Goal: Find specific page/section: Find specific page/section

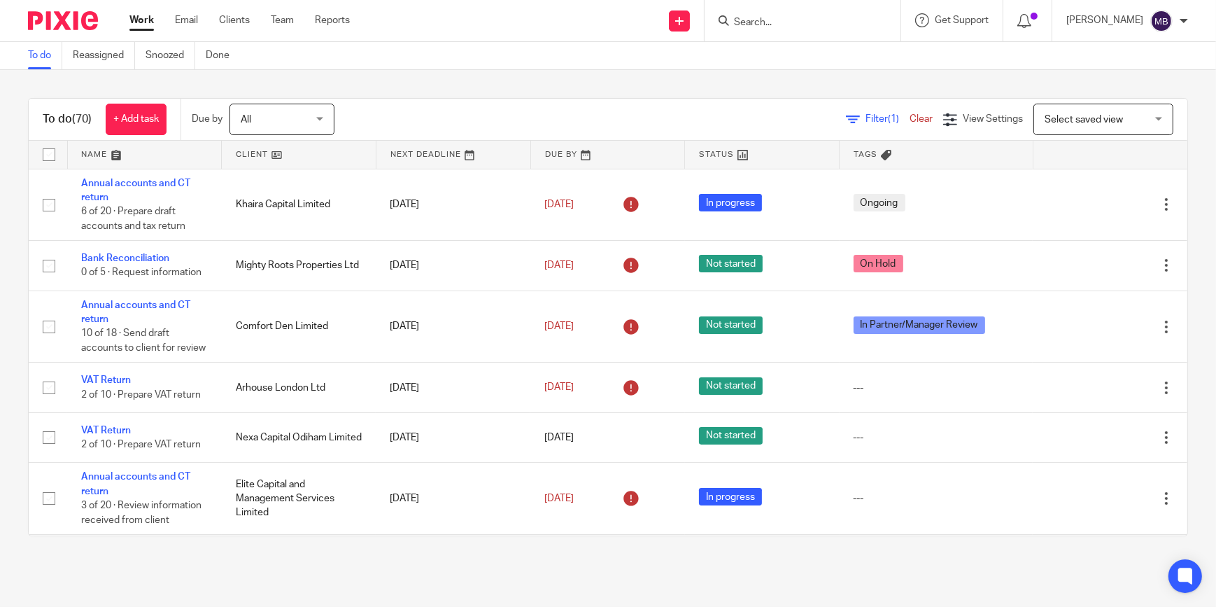
click at [775, 20] on input "Search" at bounding box center [796, 23] width 126 height 13
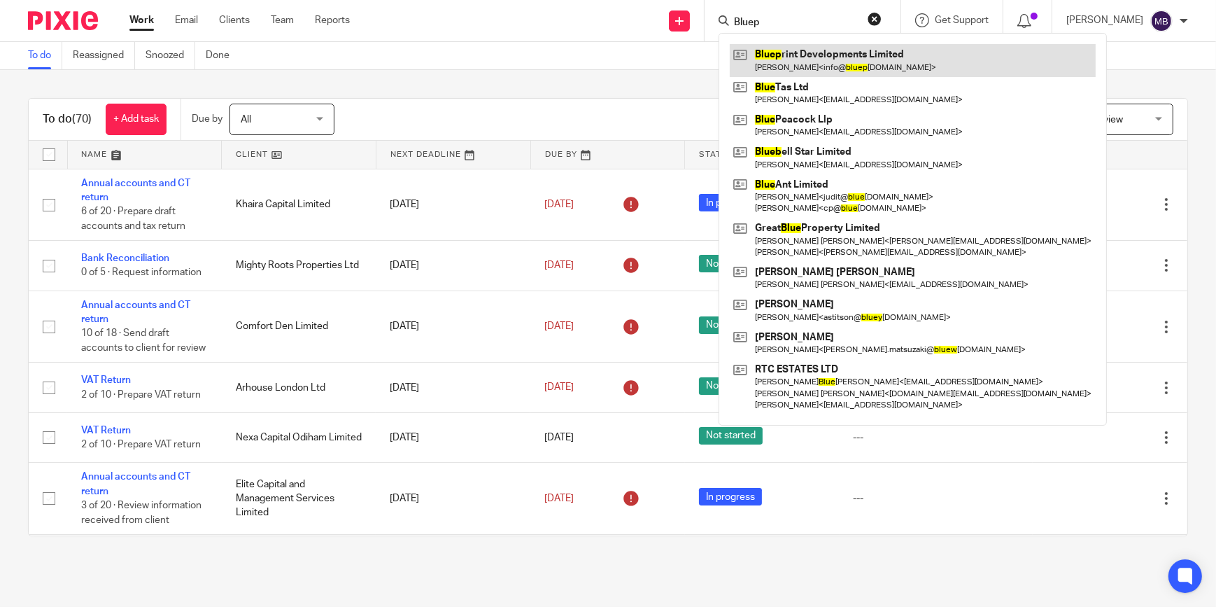
type input "Bluep"
click at [813, 57] on link at bounding box center [913, 60] width 366 height 32
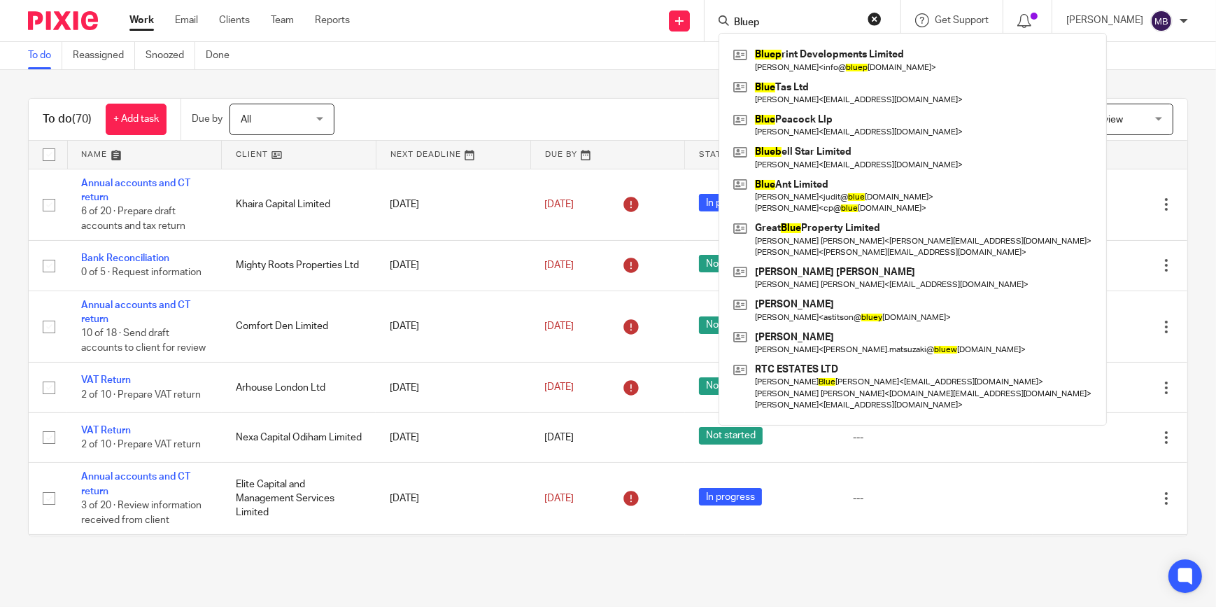
click at [873, 13] on button "reset" at bounding box center [875, 19] width 14 height 14
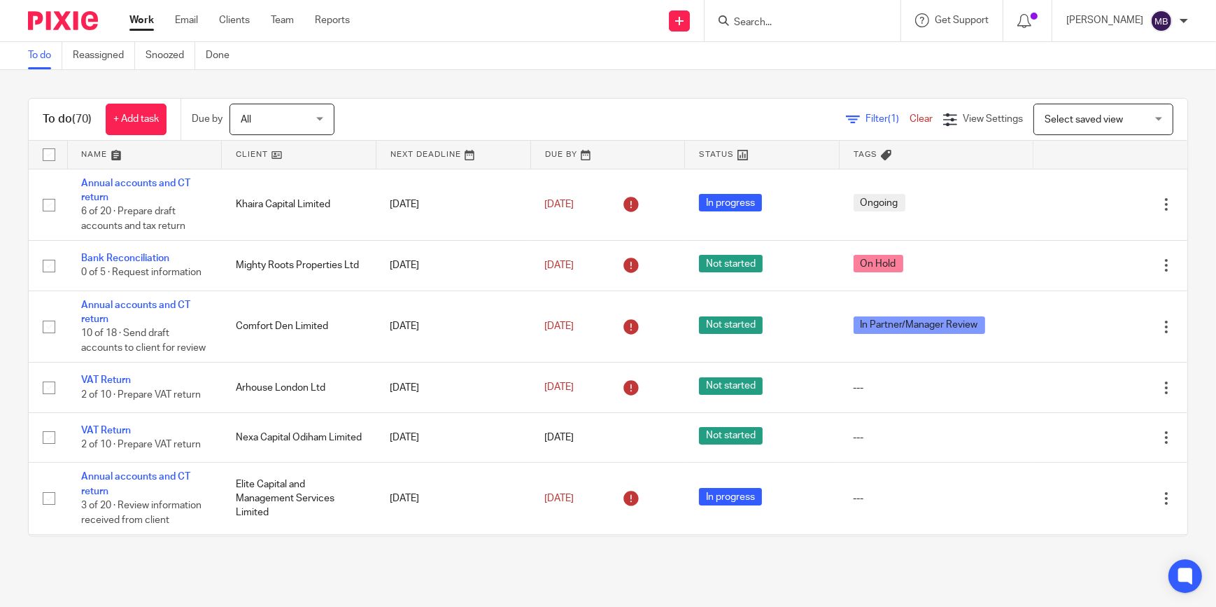
click at [577, 80] on div "To do (70) + Add task Due by All All Today Tomorrow This week Next week This mo…" at bounding box center [608, 317] width 1216 height 494
click at [753, 17] on input "Search" at bounding box center [796, 23] width 126 height 13
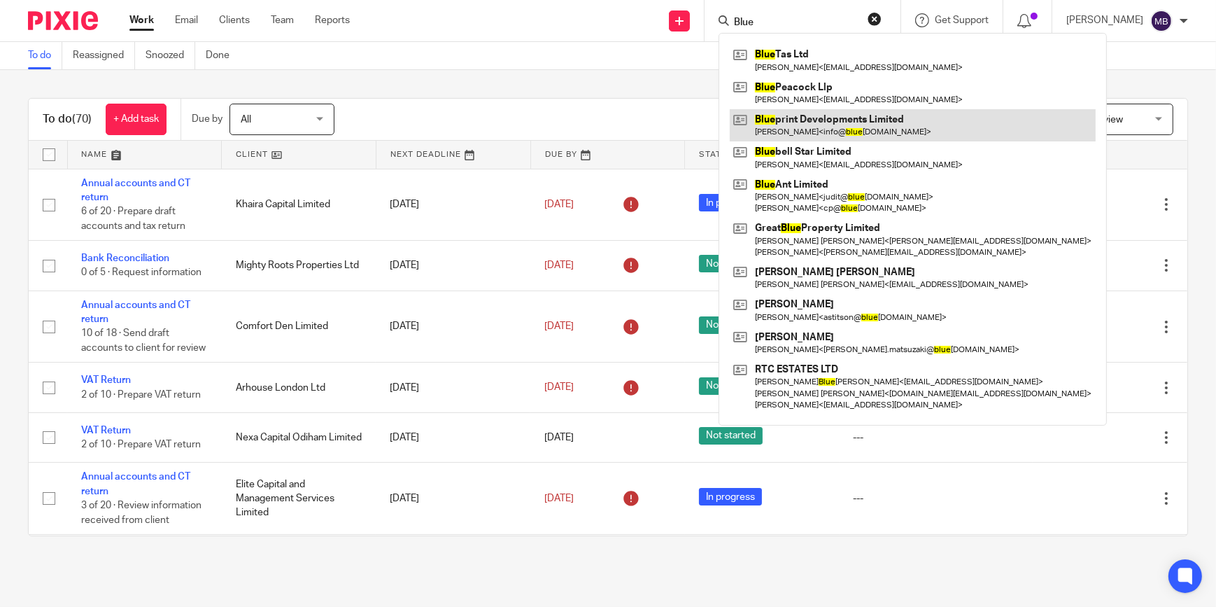
type input "Blue"
click at [861, 118] on link at bounding box center [913, 125] width 366 height 32
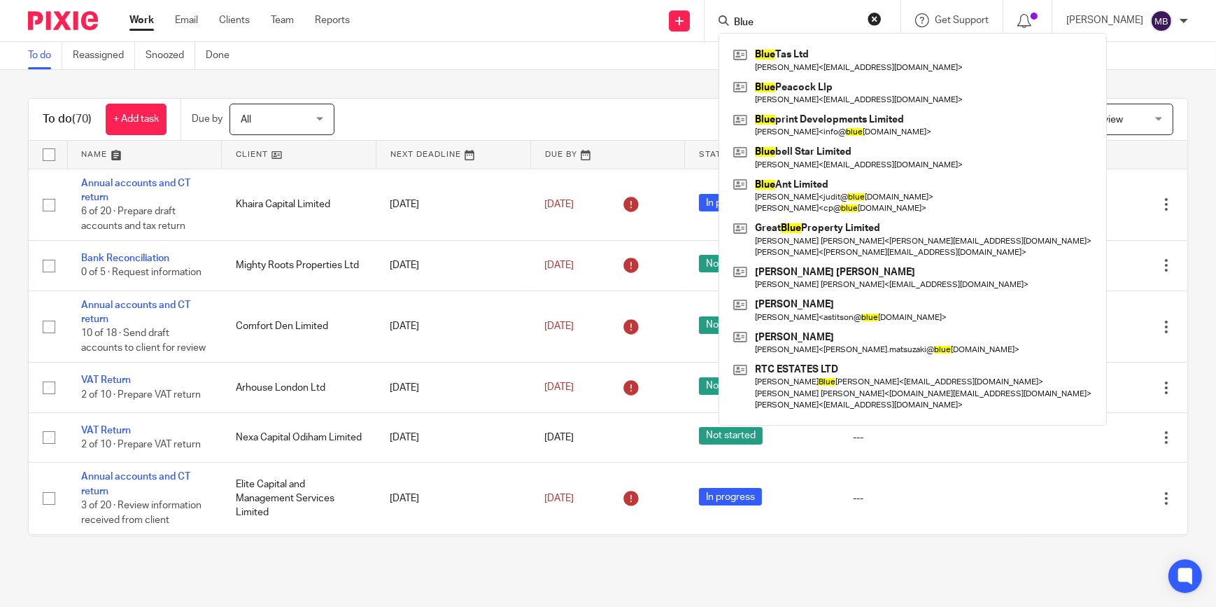
click at [878, 28] on form "Blue" at bounding box center [807, 20] width 149 height 17
click at [879, 20] on button "reset" at bounding box center [875, 19] width 14 height 14
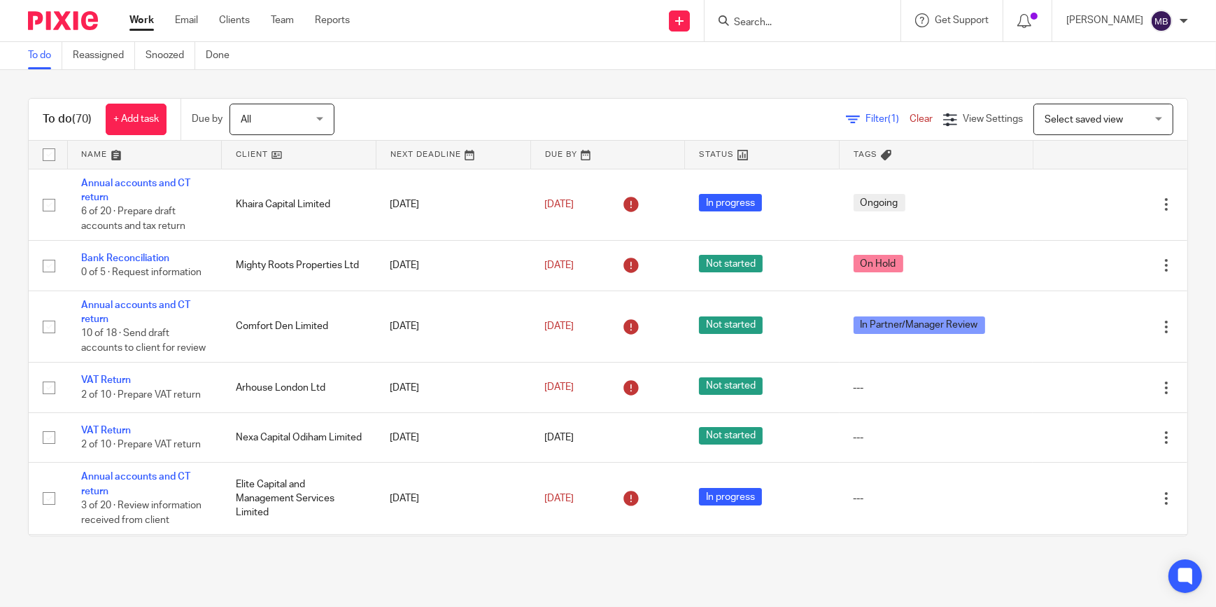
click at [640, 92] on div "To do (70) + Add task Due by All All Today Tomorrow This week Next week This mo…" at bounding box center [608, 317] width 1216 height 494
click at [812, 20] on input "Search" at bounding box center [796, 23] width 126 height 13
type input "Fuzz world"
click at [802, 53] on link at bounding box center [839, 60] width 219 height 32
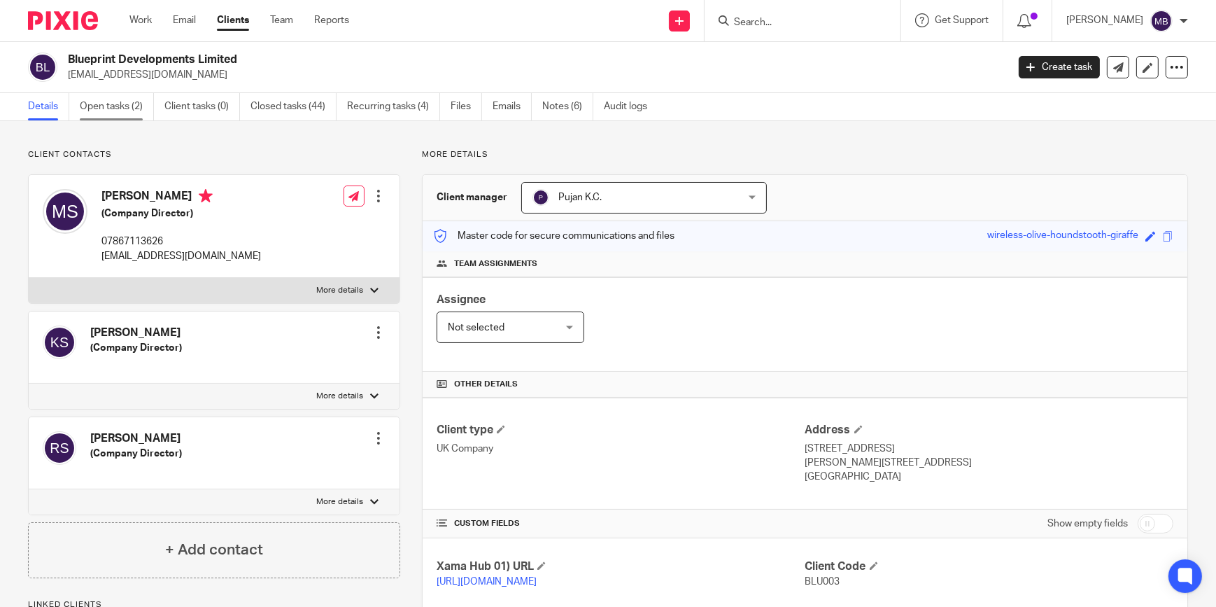
click at [135, 105] on link "Open tasks (2)" at bounding box center [117, 106] width 74 height 27
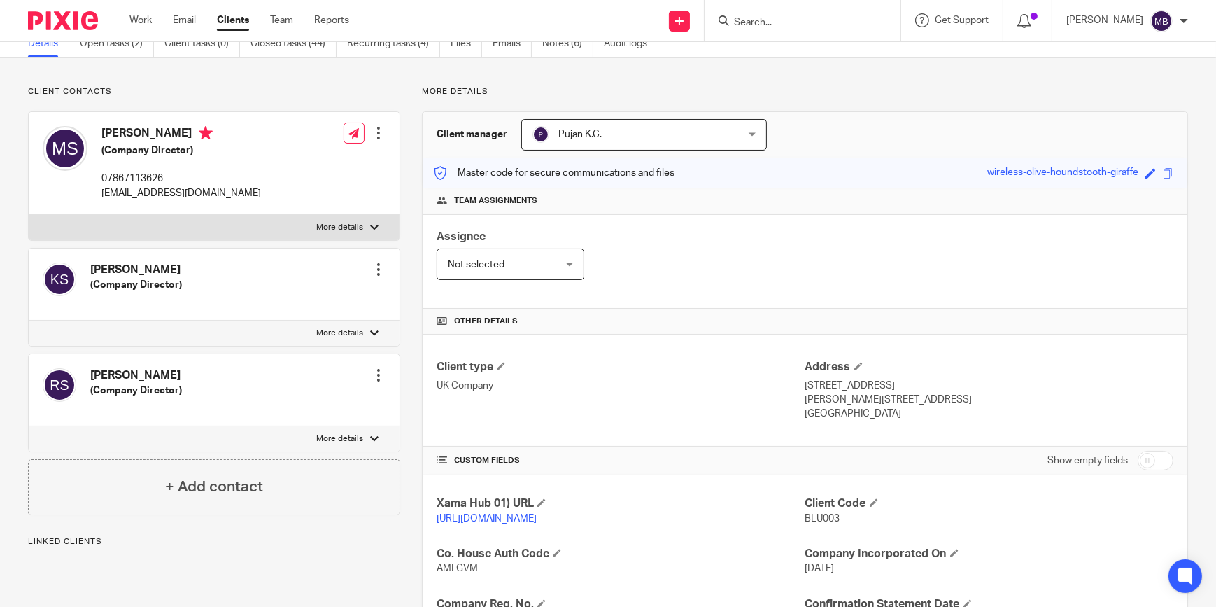
click at [155, 171] on p "07867113626" at bounding box center [181, 178] width 160 height 14
copy p "07867113626"
click at [253, 170] on div "Mandeep Singh Saggu (Company Director) 07867113626 info@blueprintbuilder.co.uk …" at bounding box center [214, 163] width 371 height 103
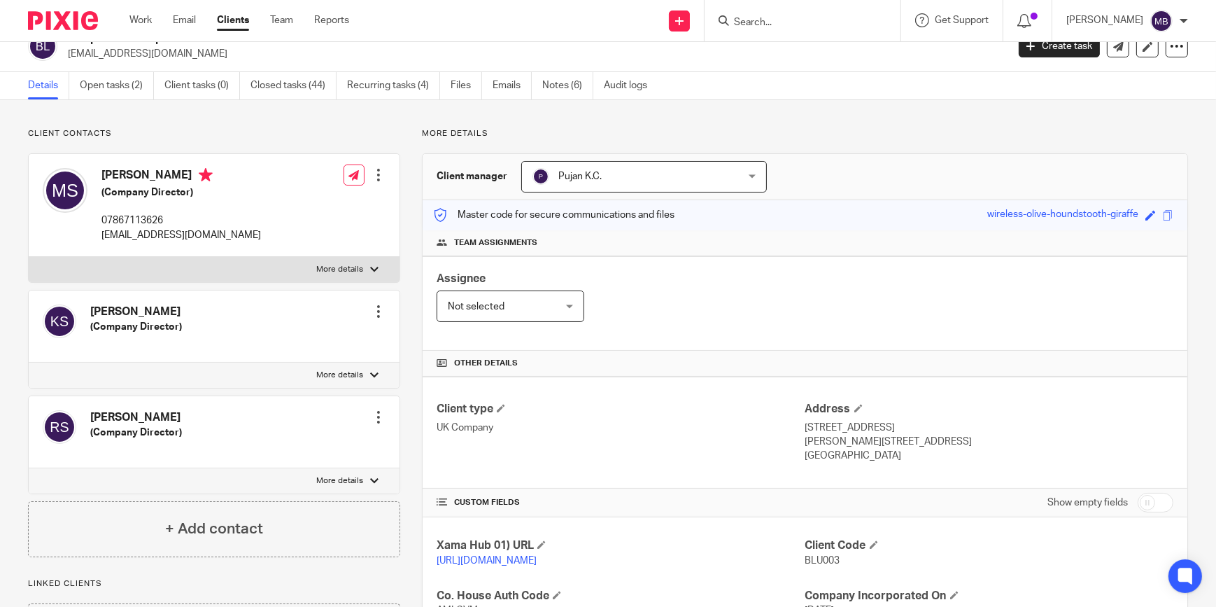
scroll to position [0, 0]
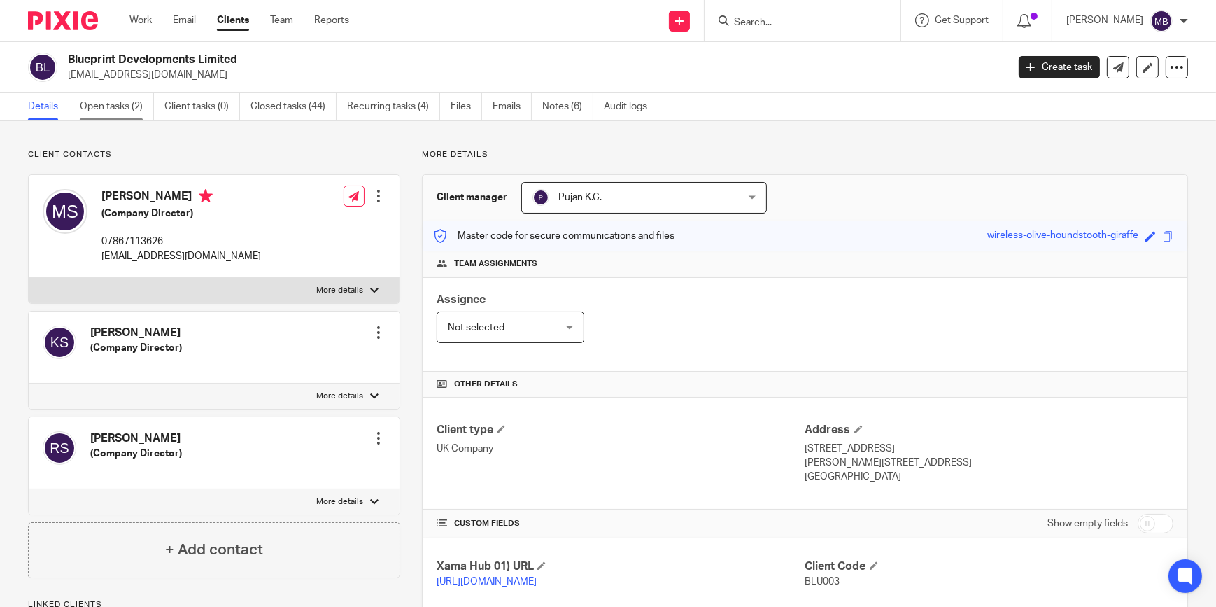
drag, startPoint x: 105, startPoint y: 114, endPoint x: 131, endPoint y: 119, distance: 26.3
click at [105, 114] on link "Open tasks (2)" at bounding box center [117, 106] width 74 height 27
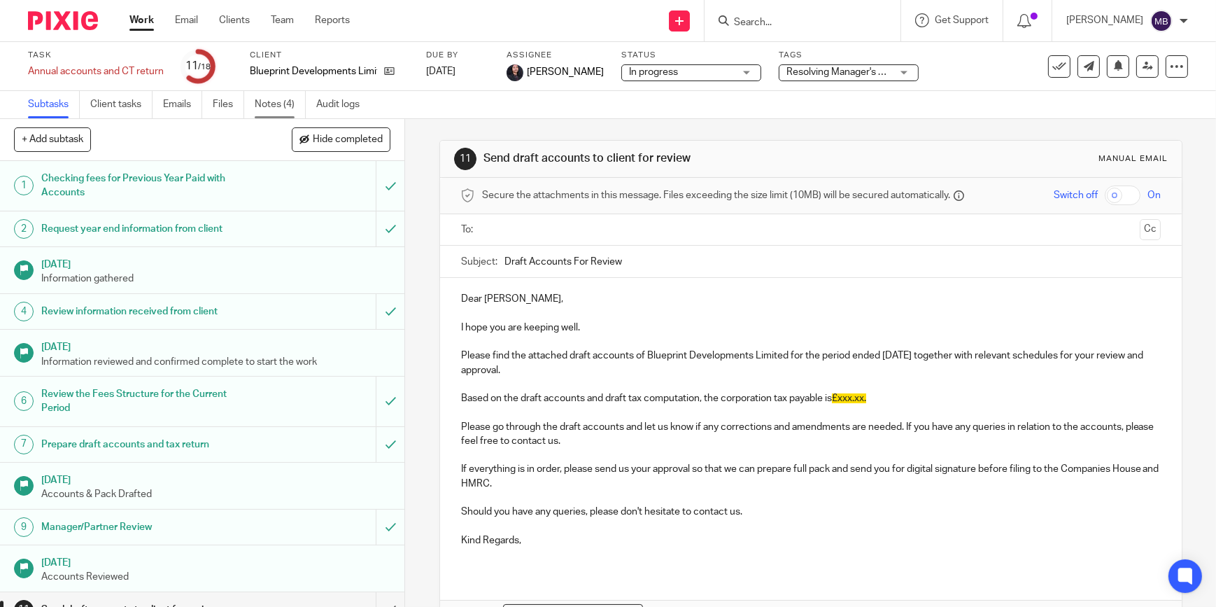
drag, startPoint x: 264, startPoint y: 110, endPoint x: 305, endPoint y: 113, distance: 41.4
click at [264, 110] on link "Notes (4)" at bounding box center [280, 104] width 51 height 27
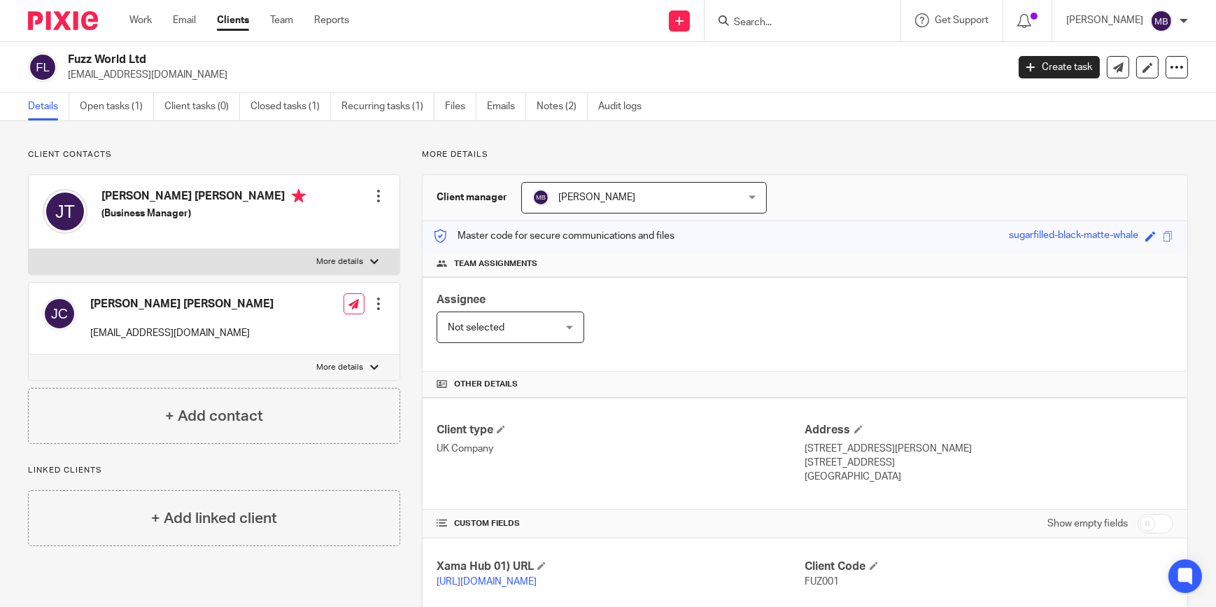
scroll to position [254, 0]
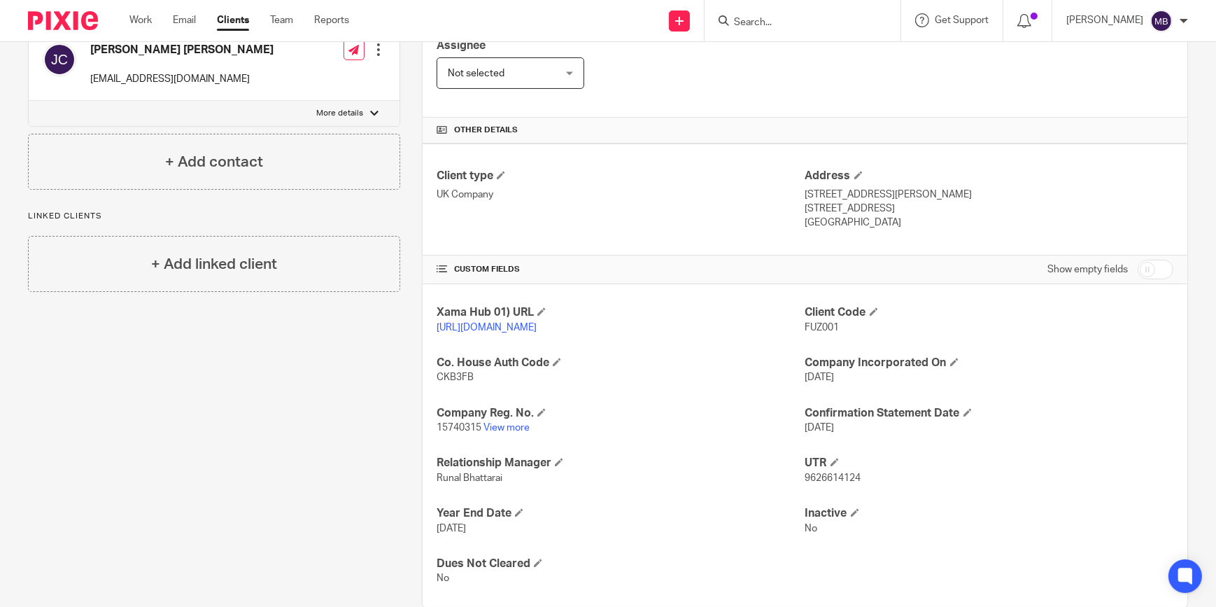
click at [790, 20] on input "Search" at bounding box center [796, 23] width 126 height 13
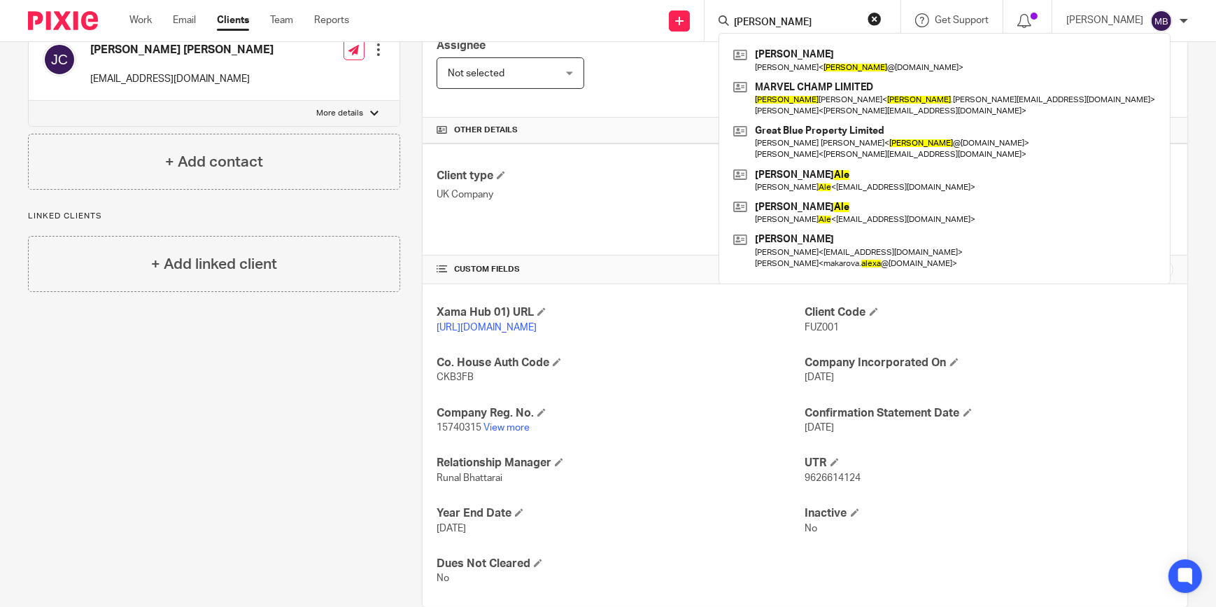
click at [778, 20] on input "[PERSON_NAME]" at bounding box center [796, 23] width 126 height 13
click at [778, 20] on input "Alex" at bounding box center [796, 23] width 126 height 13
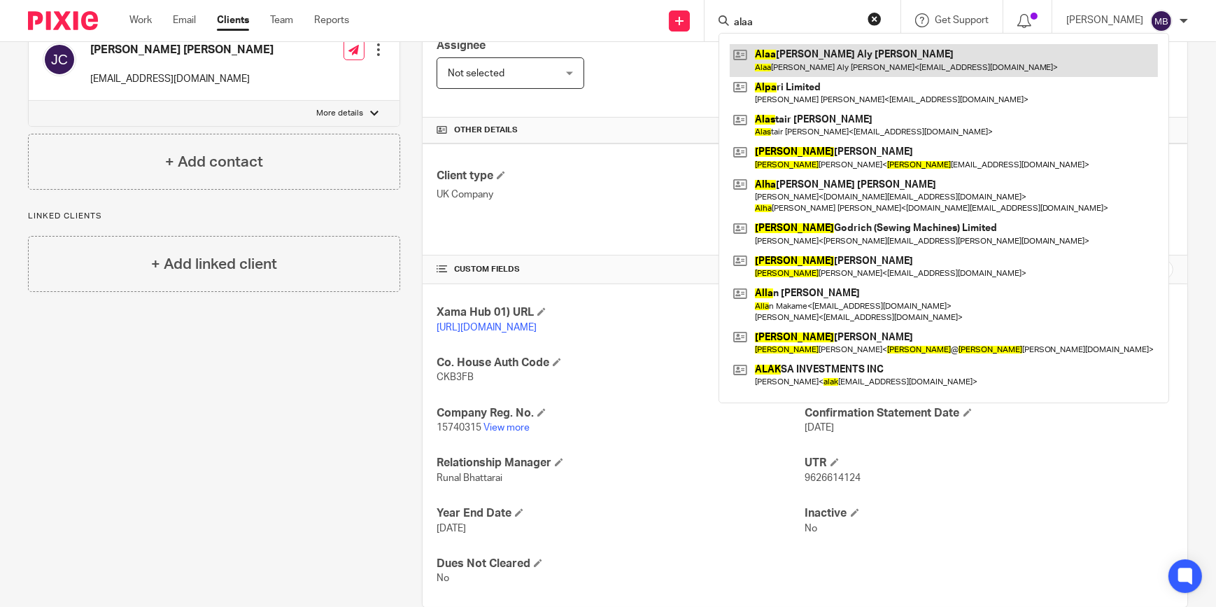
type input "alaa"
click at [827, 65] on link at bounding box center [944, 60] width 428 height 32
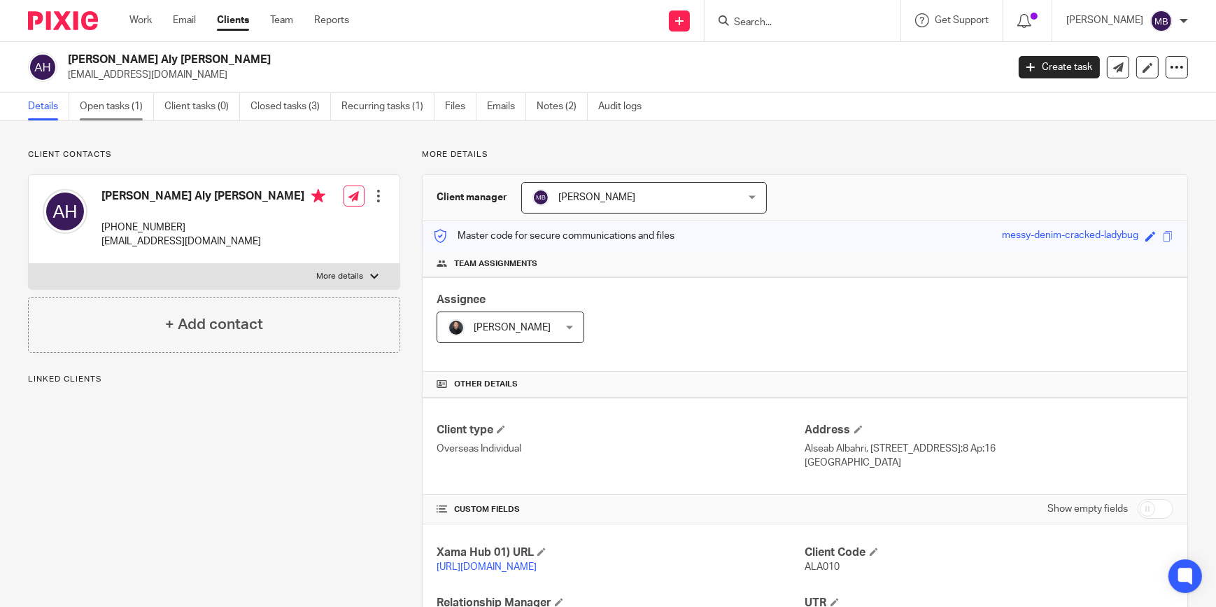
click at [130, 115] on link "Open tasks (1)" at bounding box center [117, 106] width 74 height 27
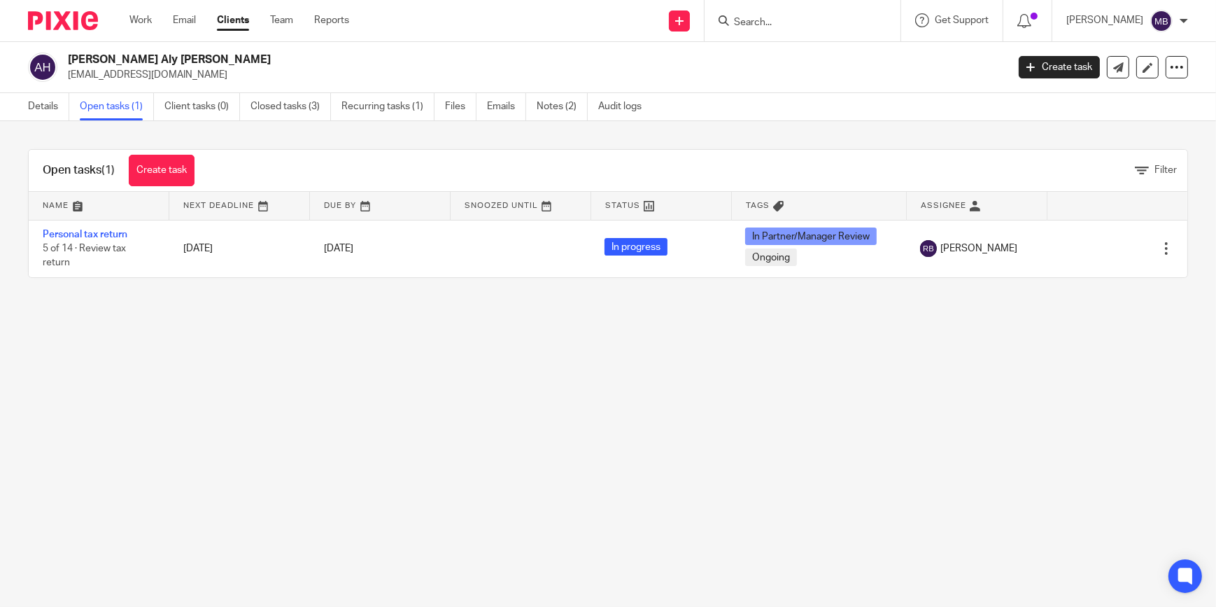
click at [82, 20] on img at bounding box center [63, 20] width 70 height 19
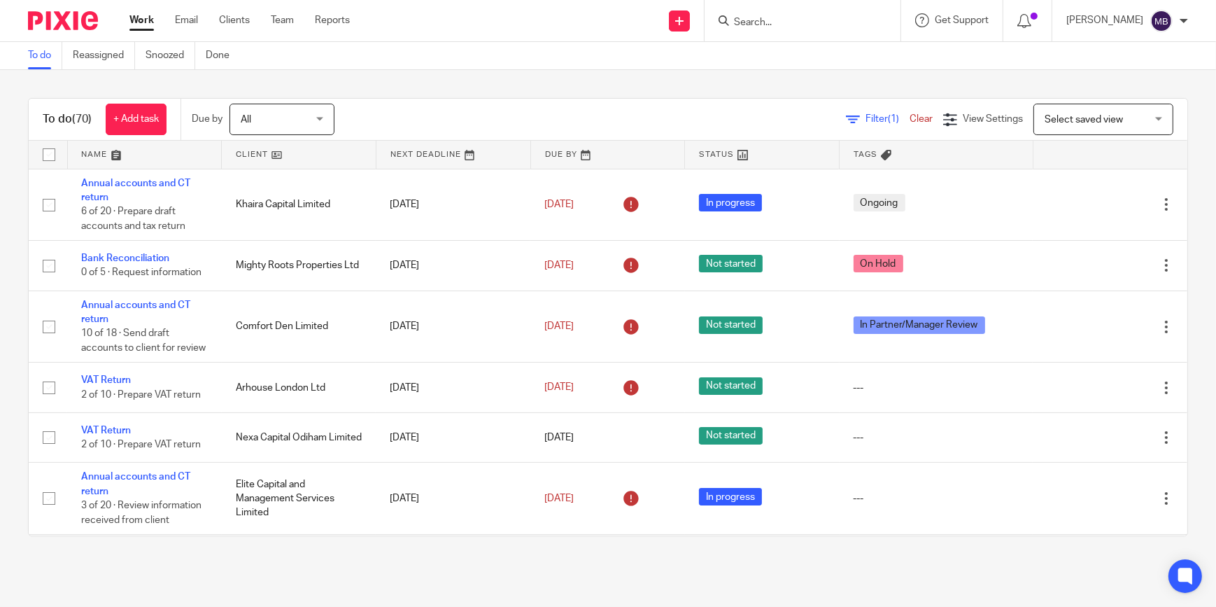
click at [749, 19] on input "Search" at bounding box center [796, 23] width 126 height 13
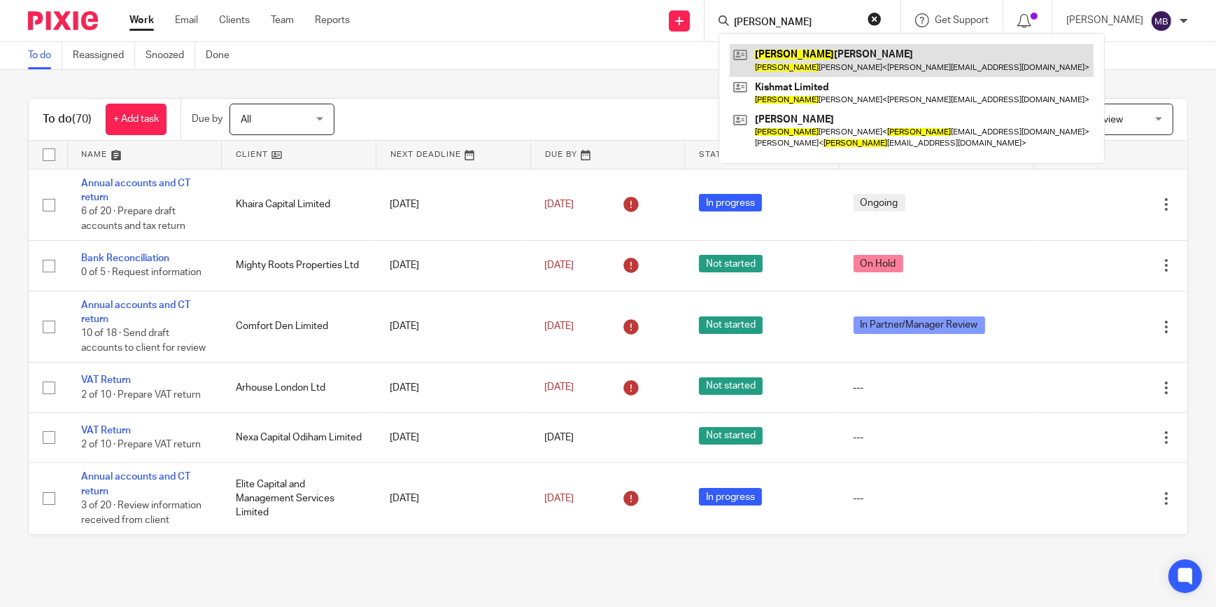
type input "Kalpesh"
click at [782, 69] on link at bounding box center [912, 60] width 364 height 32
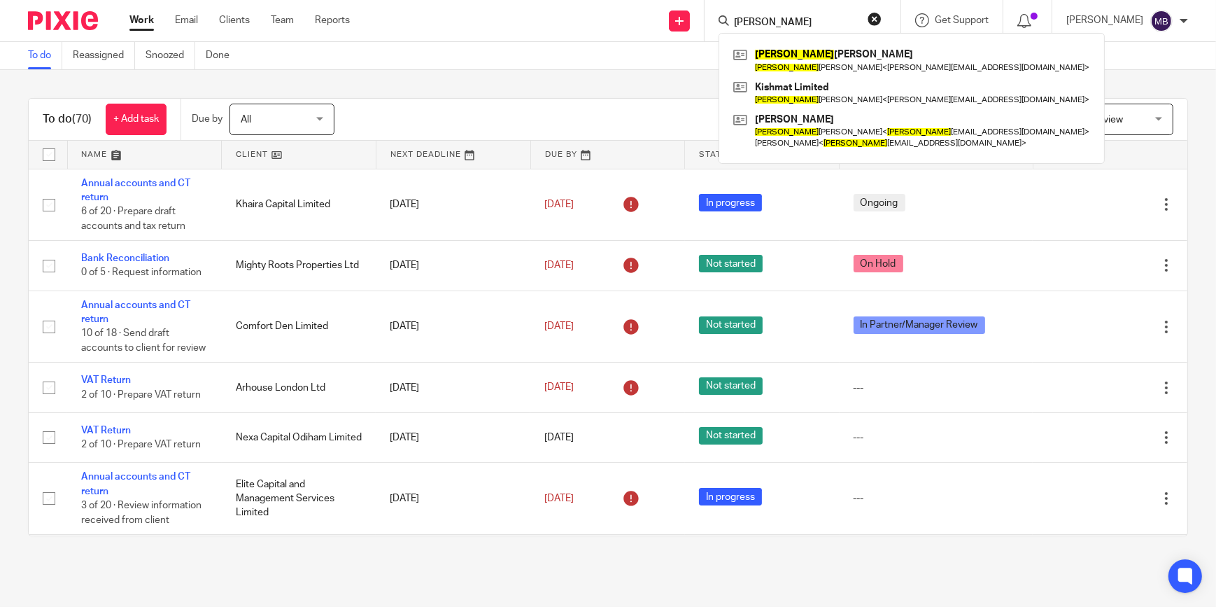
click at [873, 22] on button "reset" at bounding box center [875, 19] width 14 height 14
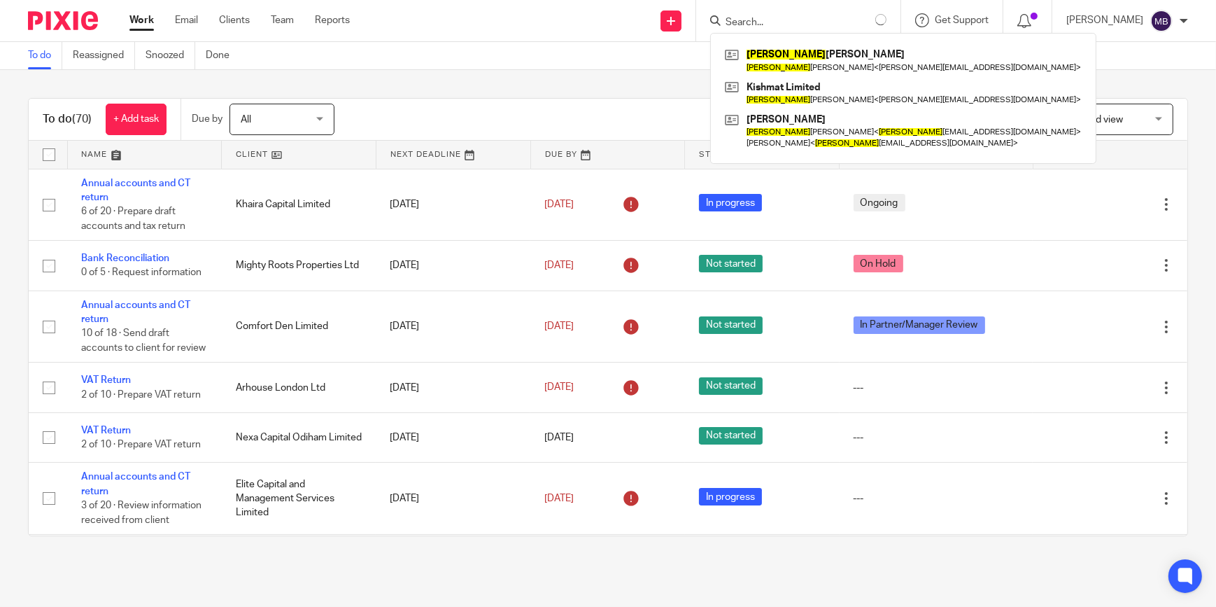
click at [580, 64] on div "To do Reassigned Snoozed Done" at bounding box center [608, 56] width 1216 height 28
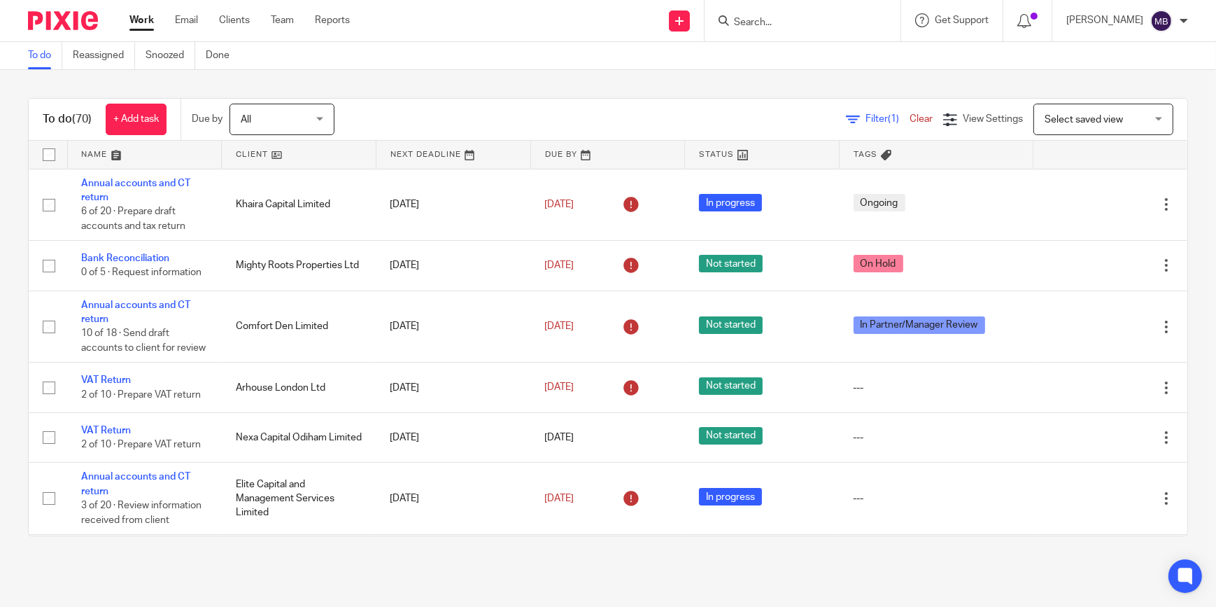
click at [854, 28] on form at bounding box center [807, 20] width 149 height 17
click at [847, 14] on form at bounding box center [807, 20] width 149 height 17
click at [849, 19] on input "Search" at bounding box center [796, 23] width 126 height 13
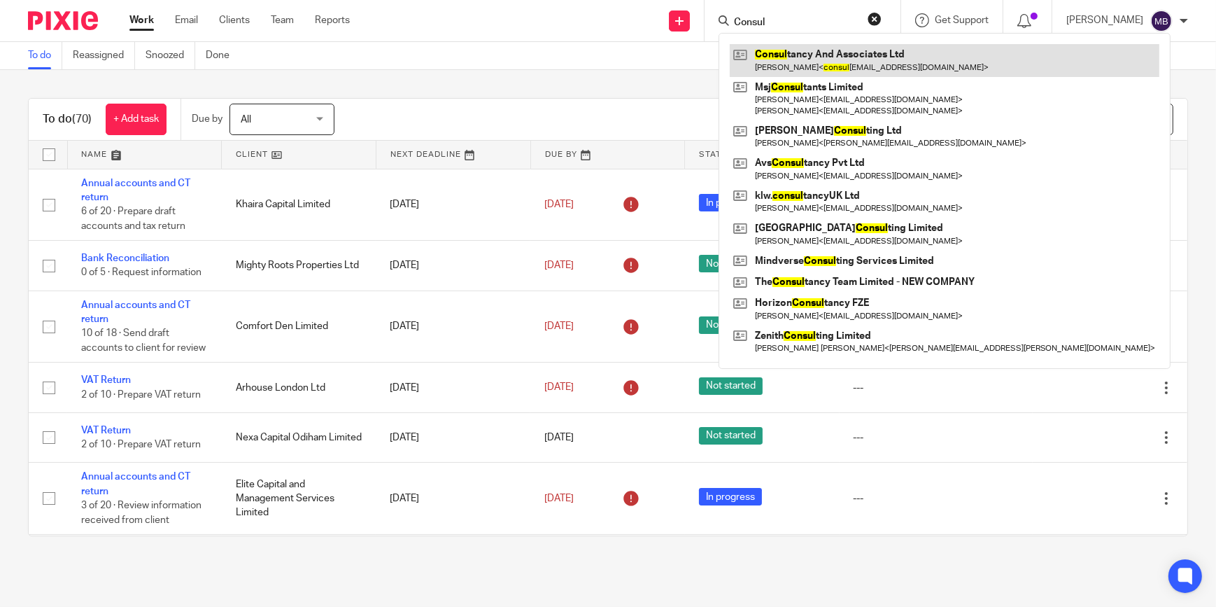
type input "Consul"
click at [900, 59] on link at bounding box center [945, 60] width 430 height 32
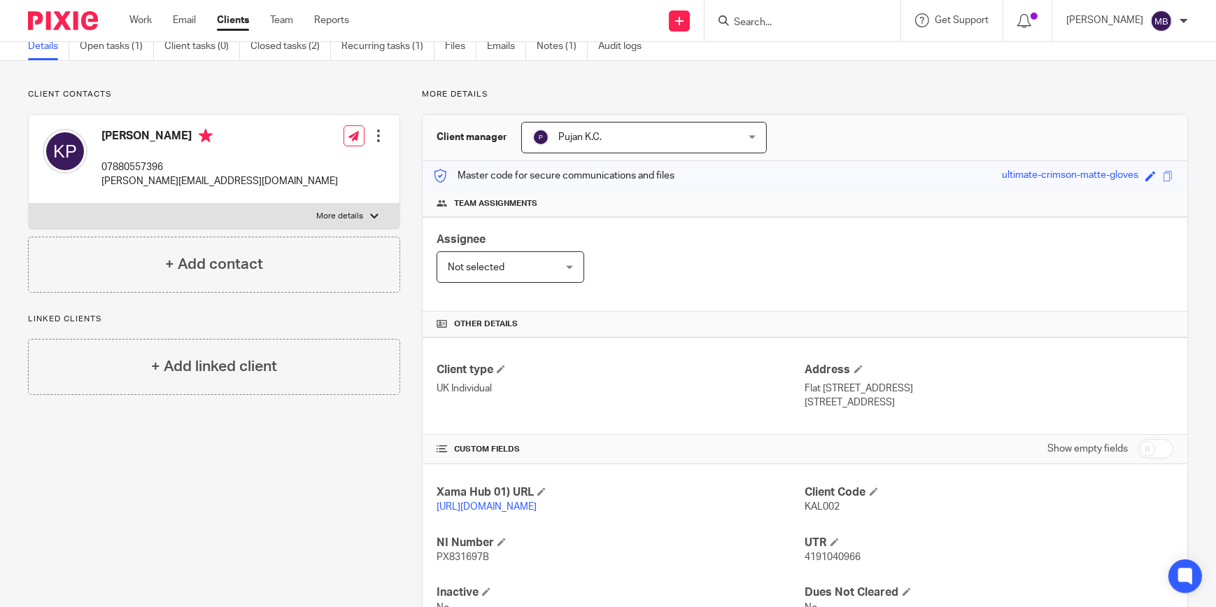
scroll to position [131, 0]
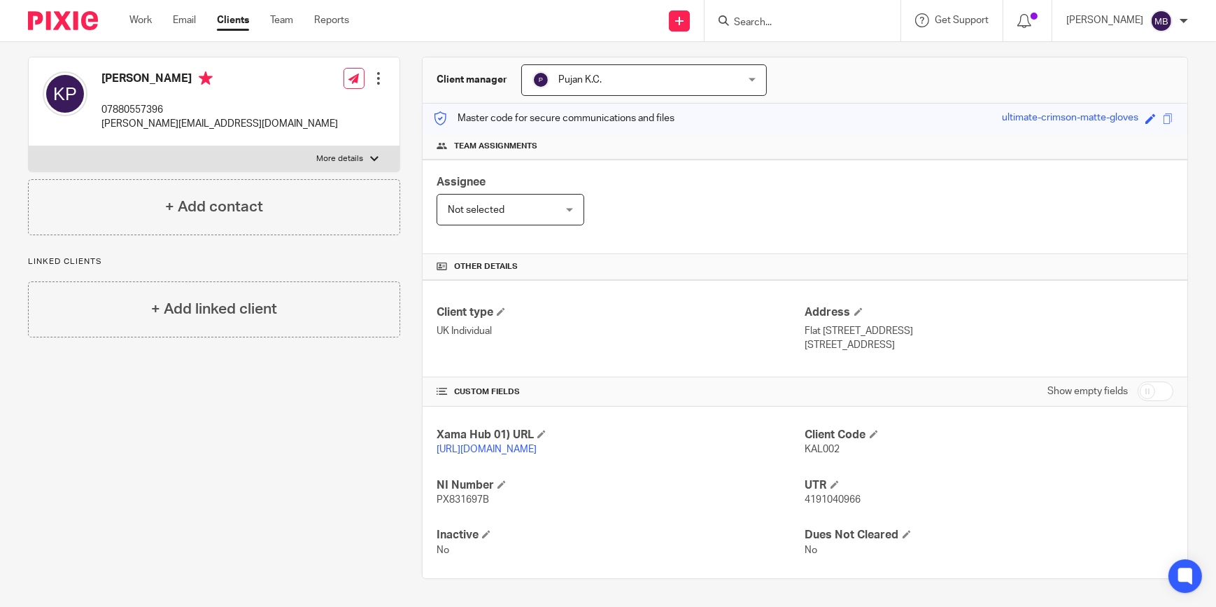
click at [451, 497] on span "PX831697B" at bounding box center [463, 500] width 52 height 10
drag, startPoint x: 451, startPoint y: 497, endPoint x: 465, endPoint y: 512, distance: 20.8
click at [464, 512] on div "Xama Hub 01) URL https://platform.xamatech.com/portal/crm/clients/2ba5ec50-376a…" at bounding box center [805, 492] width 765 height 171
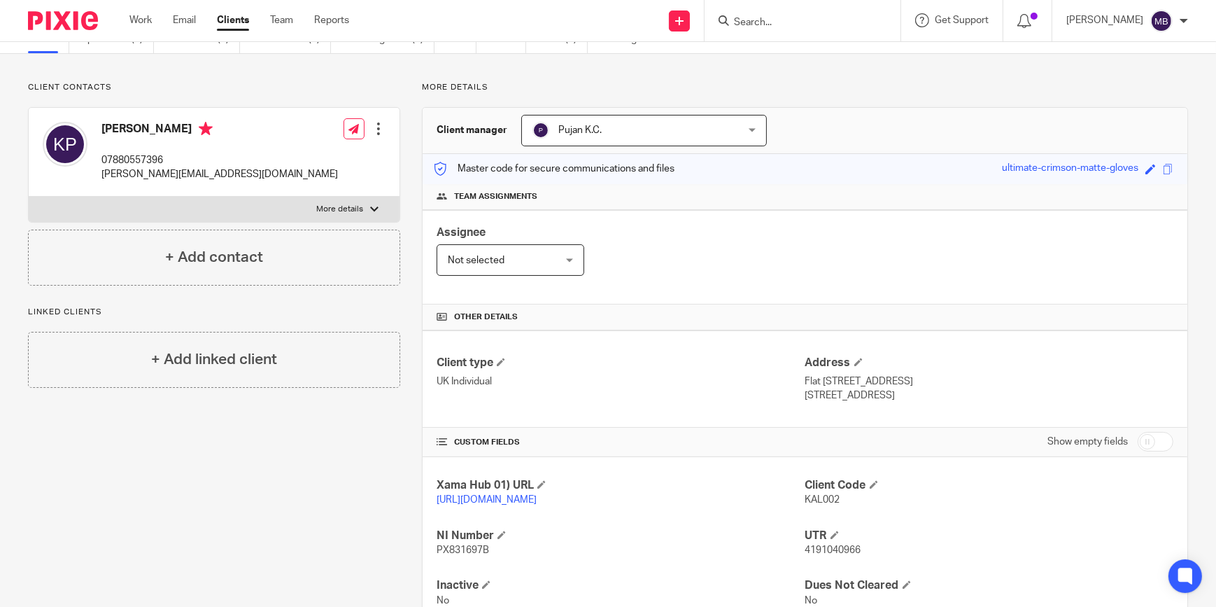
scroll to position [0, 0]
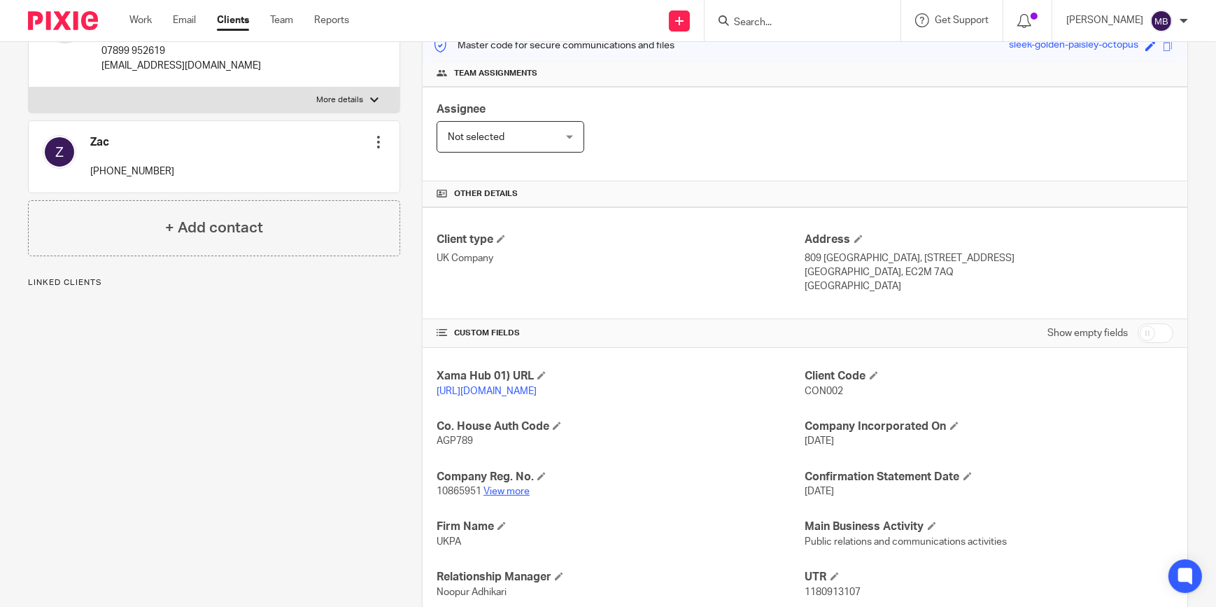
click at [511, 496] on link "View more" at bounding box center [507, 491] width 46 height 10
drag, startPoint x: 45, startPoint y: 11, endPoint x: 58, endPoint y: 12, distance: 13.3
click at [45, 11] on img at bounding box center [63, 20] width 70 height 19
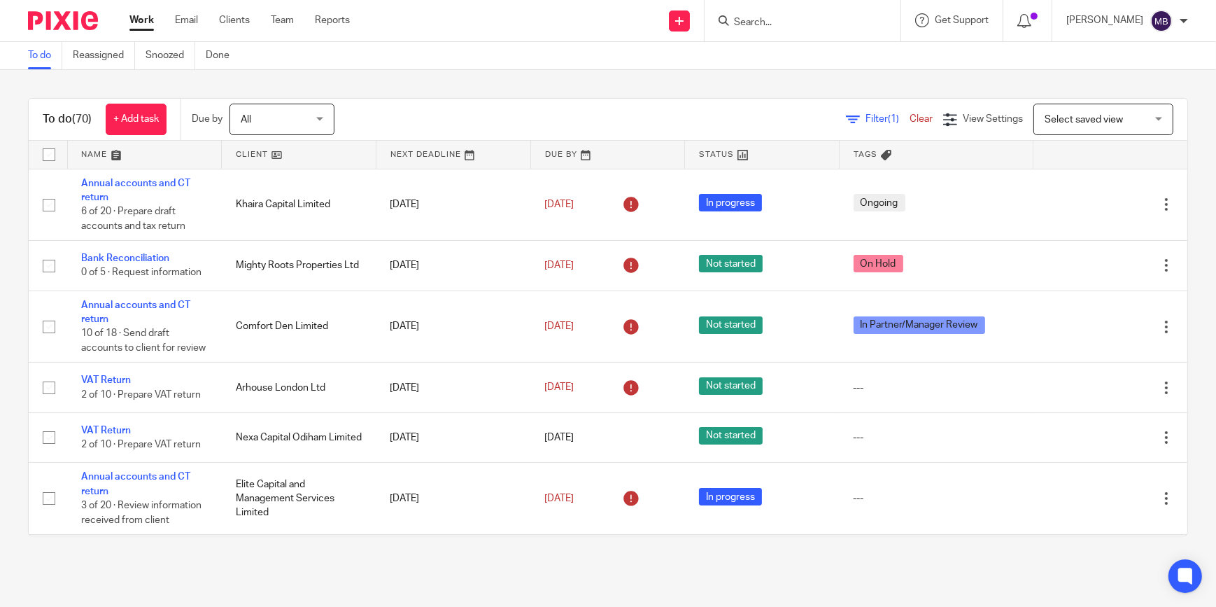
click at [768, 20] on input "Search" at bounding box center [796, 23] width 126 height 13
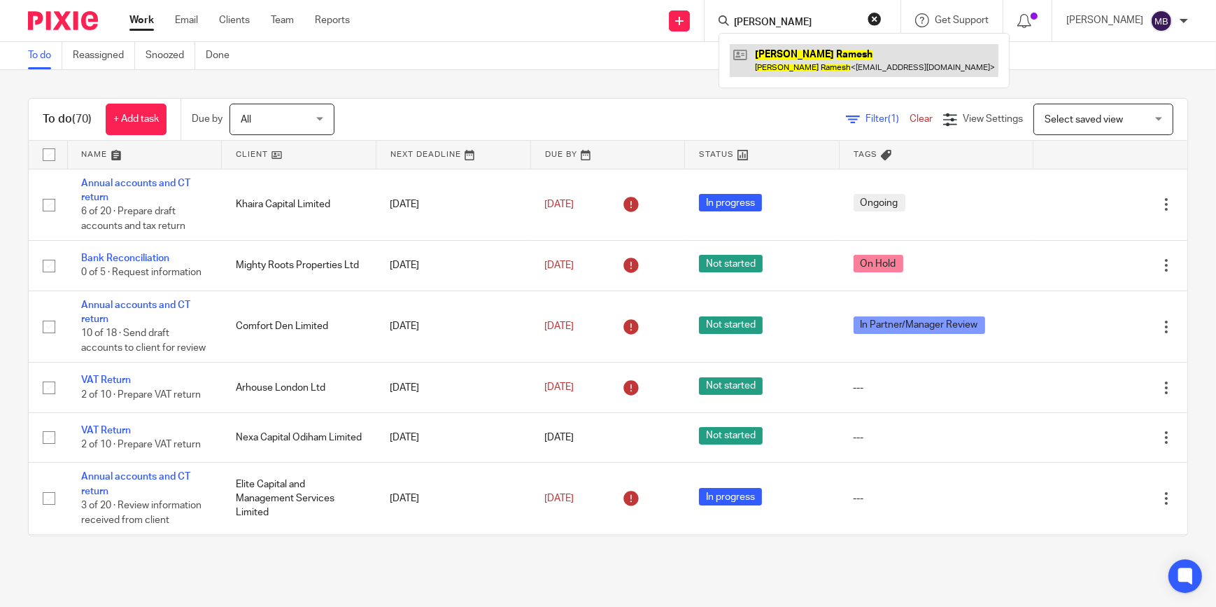
type input "[PERSON_NAME]"
click at [887, 59] on link at bounding box center [864, 60] width 269 height 32
click at [47, 24] on img at bounding box center [63, 20] width 70 height 19
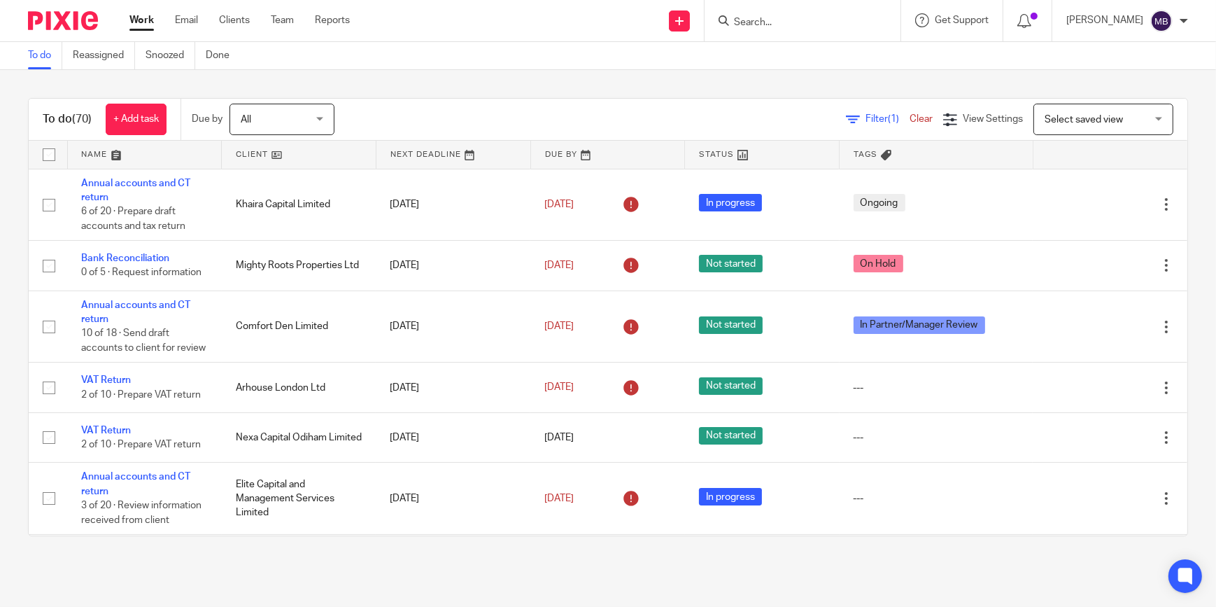
click at [761, 29] on form at bounding box center [807, 20] width 149 height 17
click at [768, 27] on input "Search" at bounding box center [796, 23] width 126 height 13
type input "Comfort dEN"
click at [826, 41] on div "Comfort Den Limited Osita Patrick Eze < info@missionwave.co.uk >" at bounding box center [881, 60] width 325 height 55
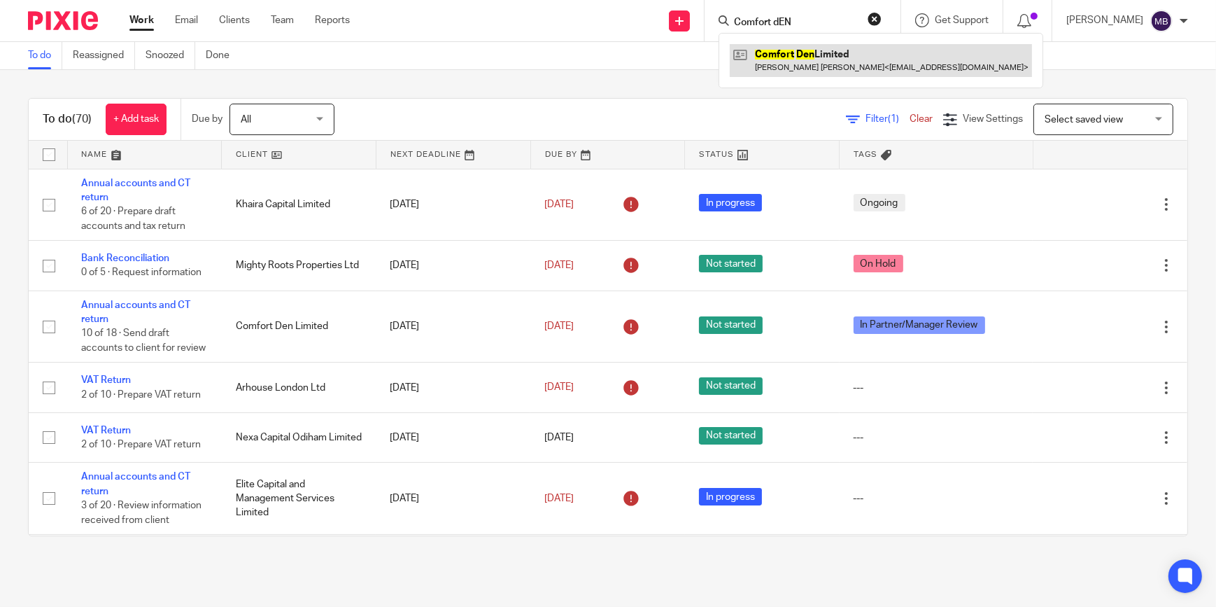
click at [827, 51] on link at bounding box center [881, 60] width 302 height 32
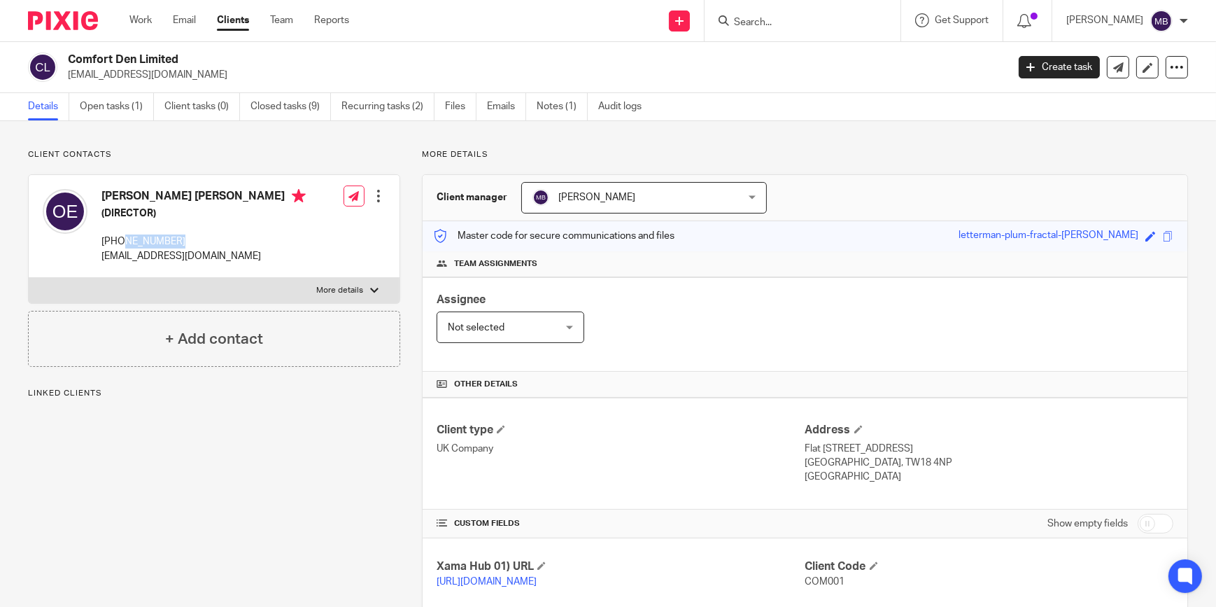
click at [122, 243] on div "[PERSON_NAME] [PERSON_NAME] (DIRECTOR) [PHONE_NUMBER] [EMAIL_ADDRESS][DOMAIN_NA…" at bounding box center [203, 226] width 204 height 74
click at [814, 22] on input "Search" at bounding box center [796, 23] width 126 height 13
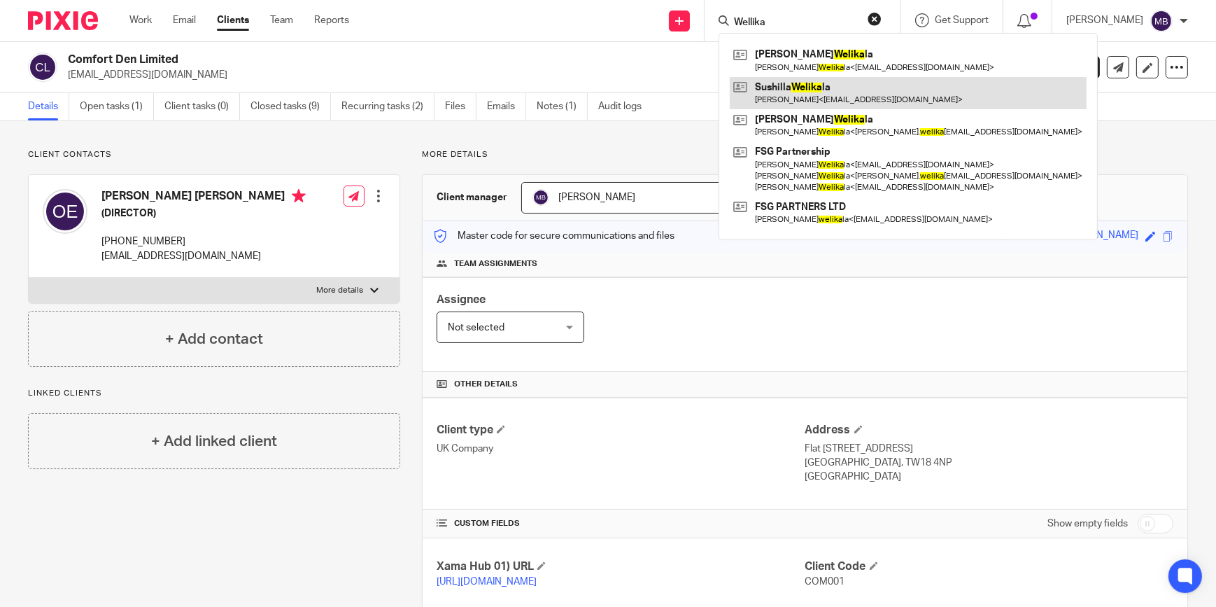
type input "Wellika"
click at [809, 101] on link at bounding box center [908, 93] width 357 height 32
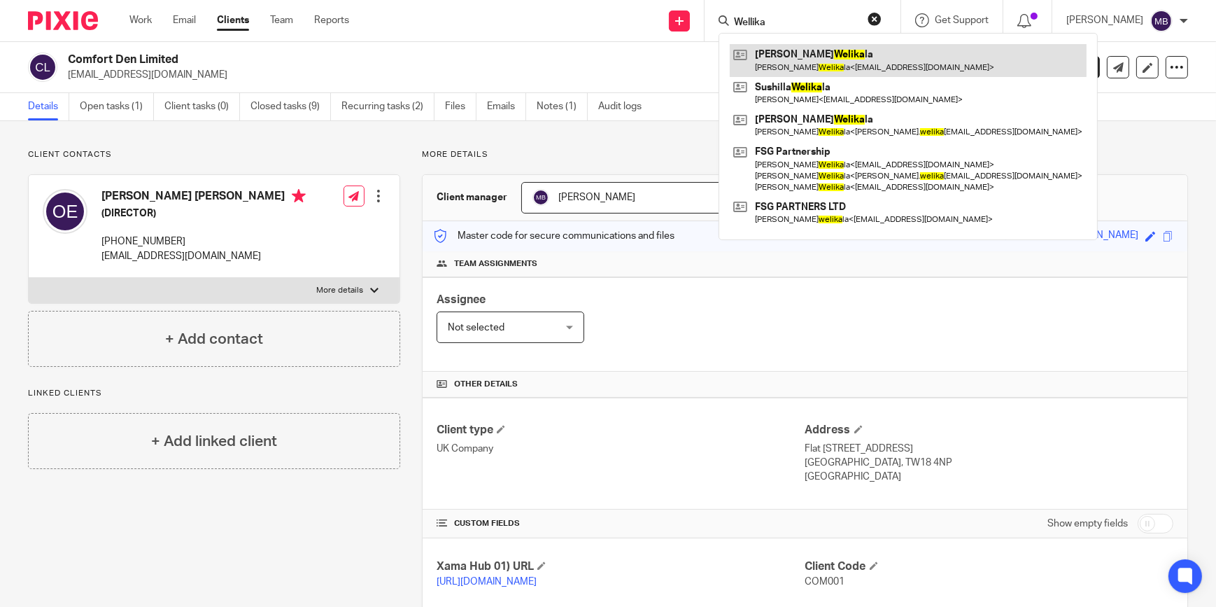
click at [789, 63] on link at bounding box center [908, 60] width 357 height 32
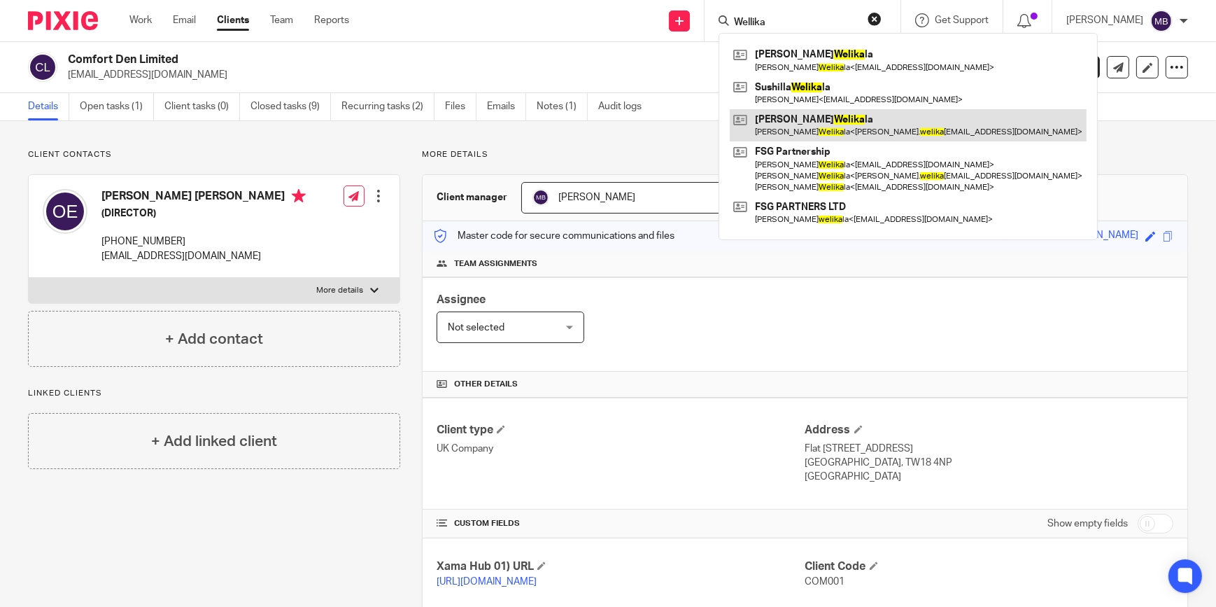
click at [798, 119] on link at bounding box center [908, 125] width 357 height 32
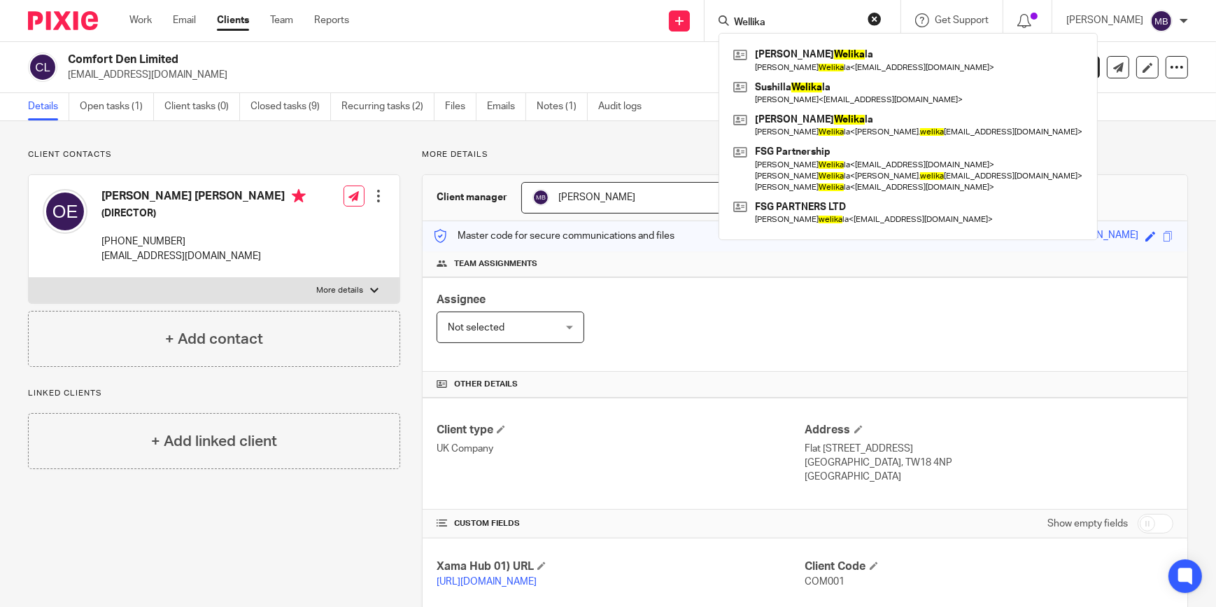
click at [882, 15] on button "reset" at bounding box center [875, 19] width 14 height 14
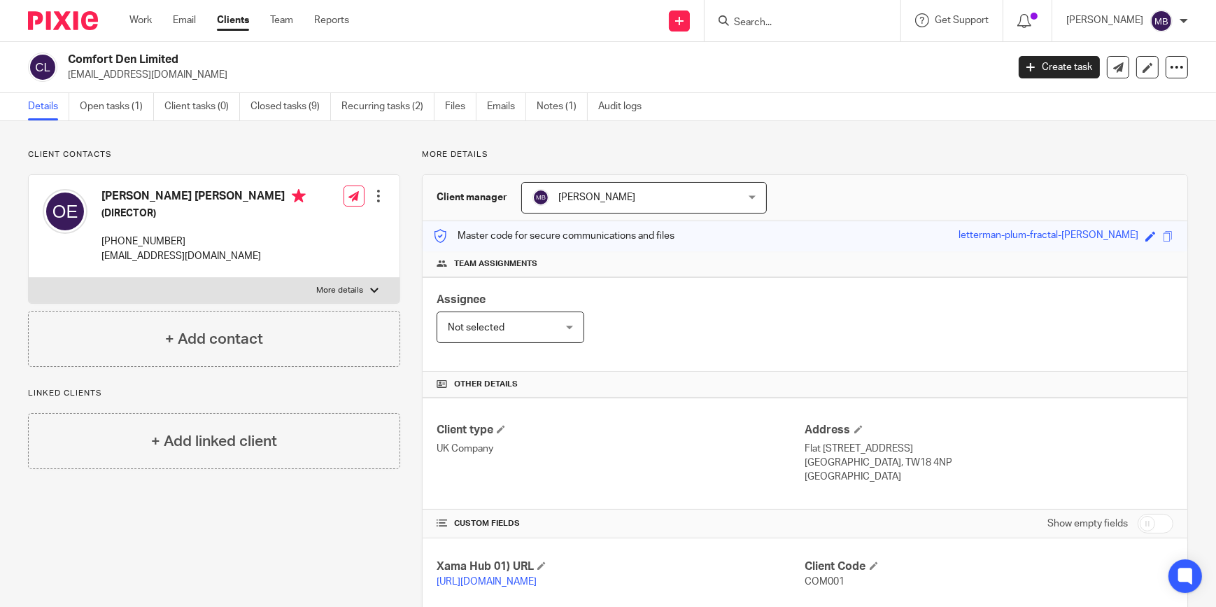
click at [624, 57] on h2 "Comfort Den Limited" at bounding box center [440, 59] width 744 height 15
click at [805, 29] on form at bounding box center [807, 20] width 149 height 17
click at [805, 28] on form at bounding box center [807, 20] width 149 height 17
click at [815, 20] on input "Search" at bounding box center [796, 23] width 126 height 13
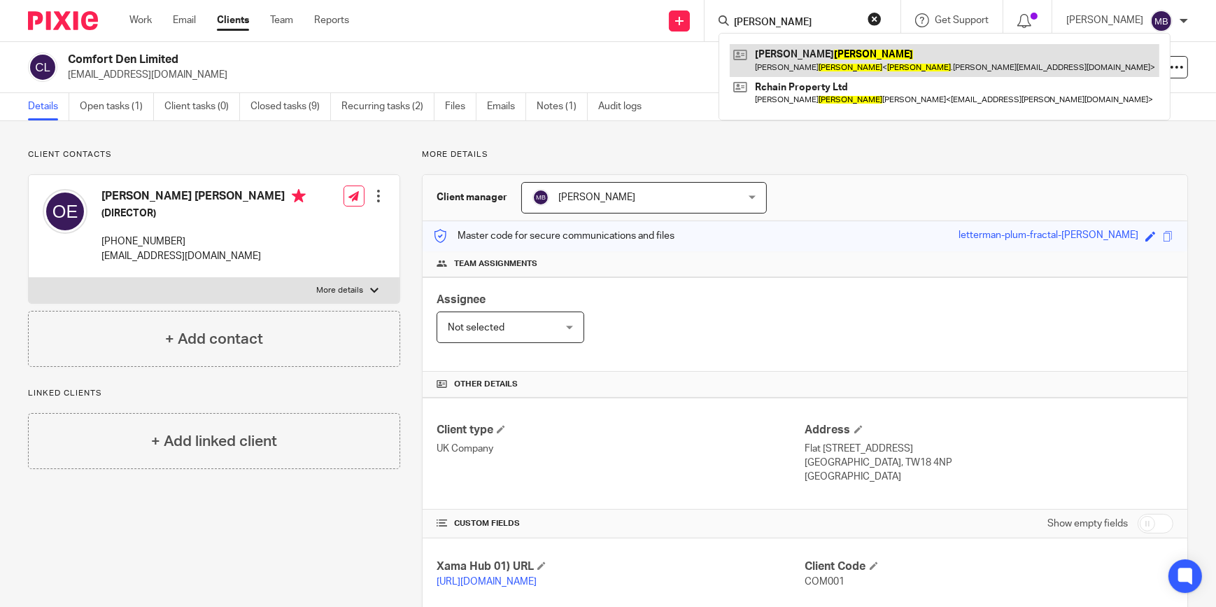
type input "[PERSON_NAME]"
click at [849, 52] on link at bounding box center [945, 60] width 430 height 32
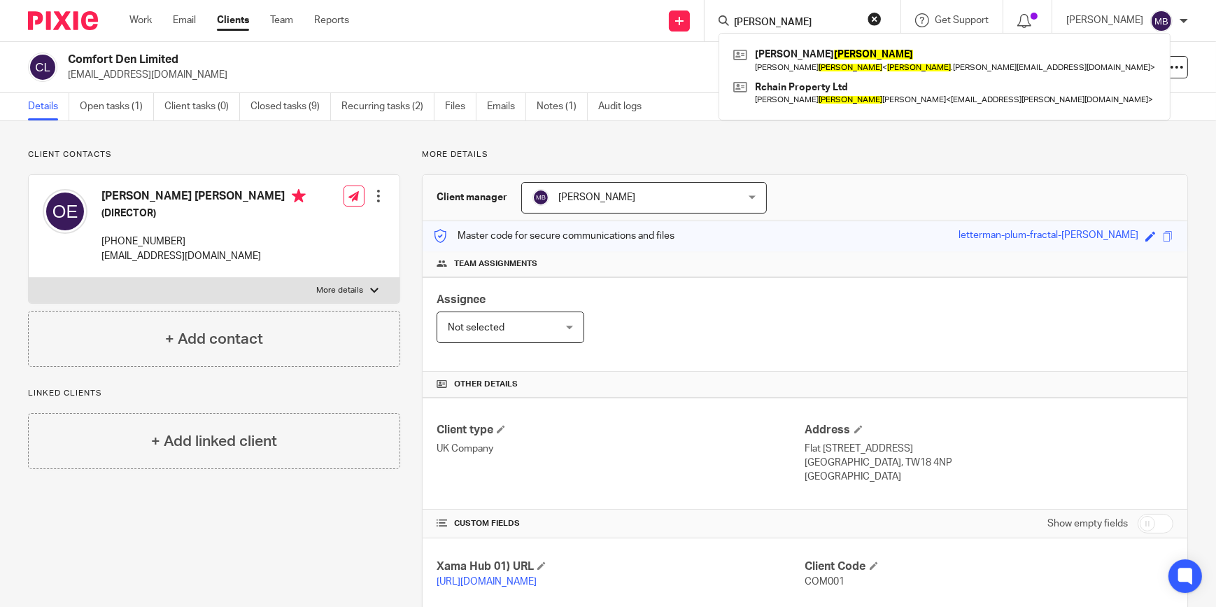
click at [878, 24] on button "reset" at bounding box center [875, 19] width 14 height 14
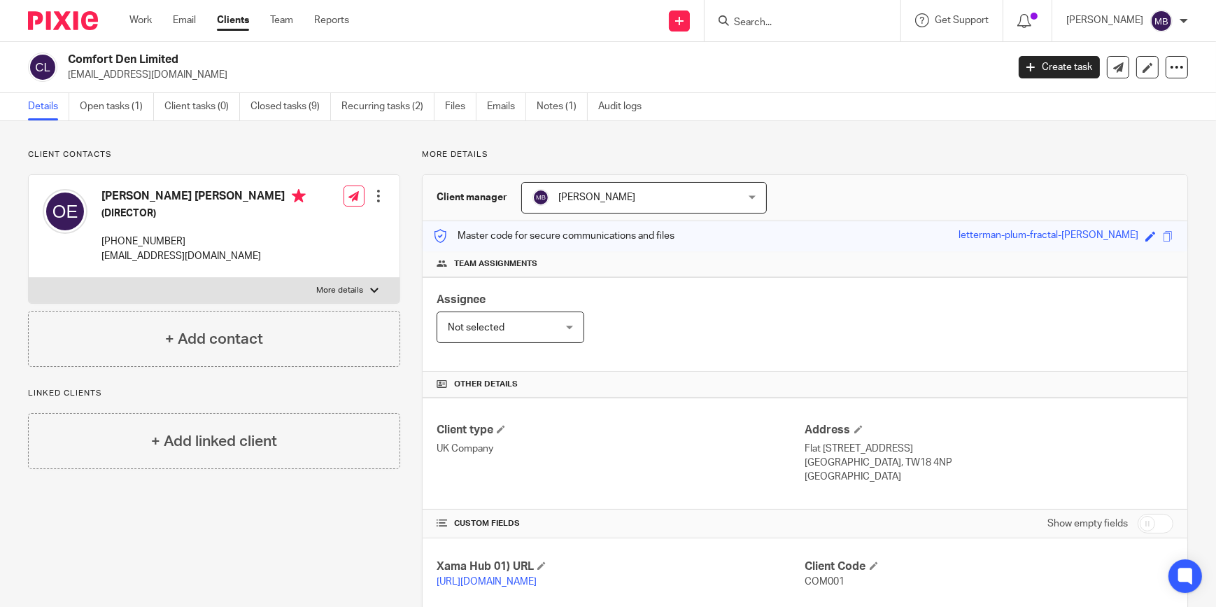
click at [614, 58] on h2 "Comfort Den Limited" at bounding box center [440, 59] width 744 height 15
click at [753, 24] on input "Search" at bounding box center [796, 23] width 126 height 13
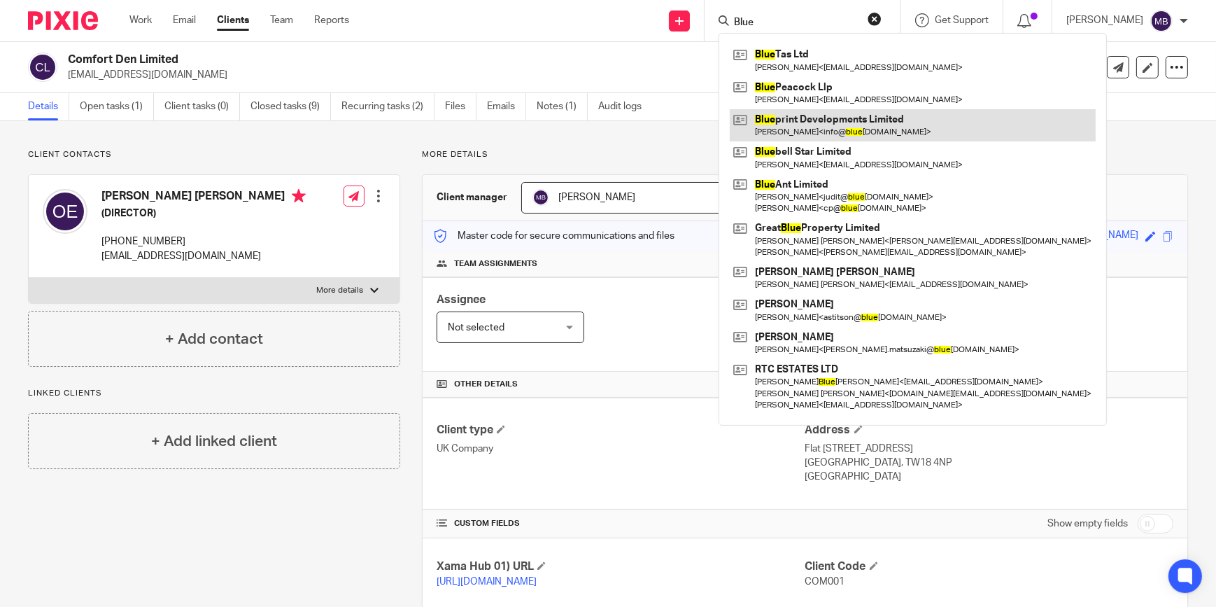
type input "Blue"
click at [886, 114] on link at bounding box center [913, 125] width 366 height 32
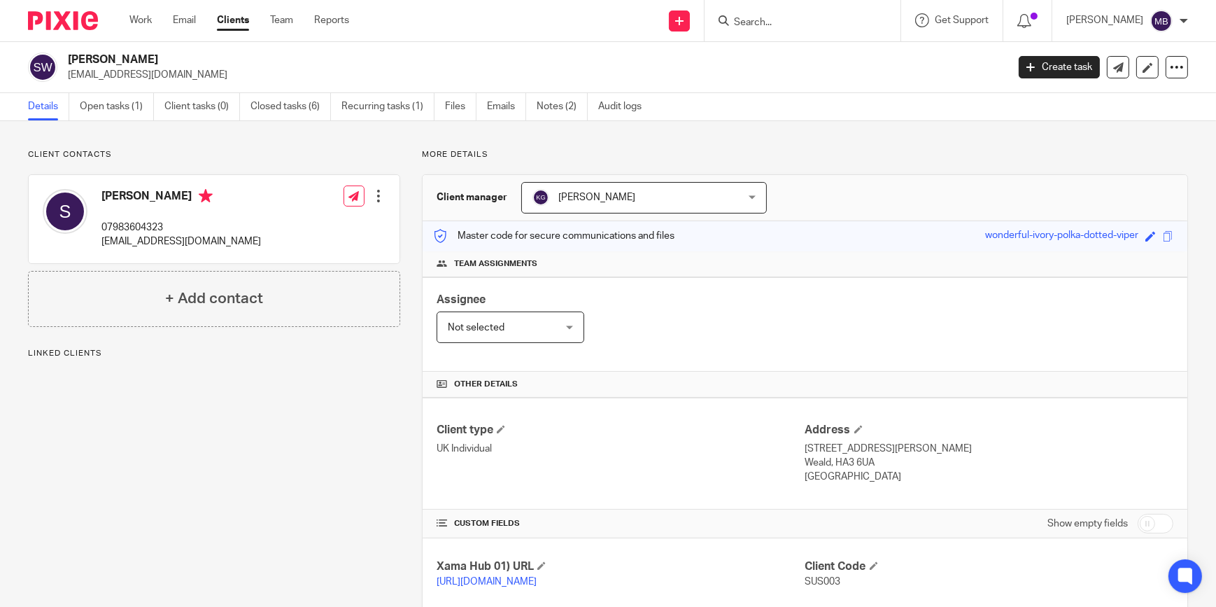
click at [147, 55] on h2 "[PERSON_NAME]" at bounding box center [440, 59] width 744 height 15
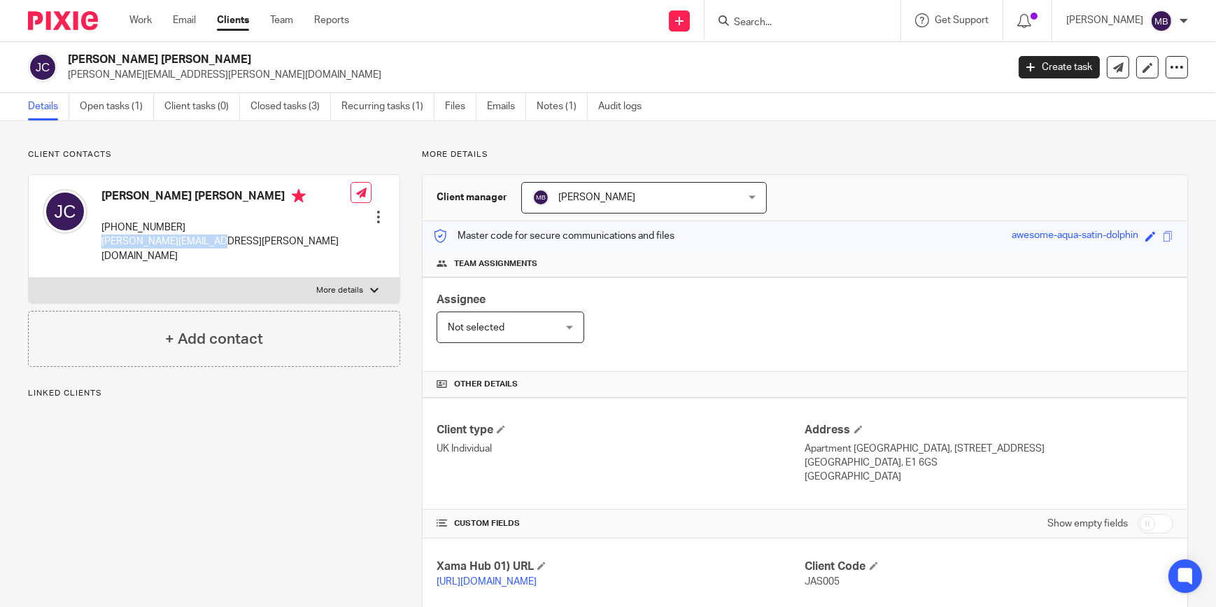
drag, startPoint x: 224, startPoint y: 239, endPoint x: 102, endPoint y: 240, distance: 121.8
click at [102, 240] on p "cadman.jason@gmail.com" at bounding box center [225, 248] width 249 height 29
copy p "cadman.jason@gmail.com"
click at [308, 153] on p "Client contacts" at bounding box center [214, 154] width 372 height 11
click at [855, 463] on p "London, E1 6GS" at bounding box center [989, 463] width 368 height 14
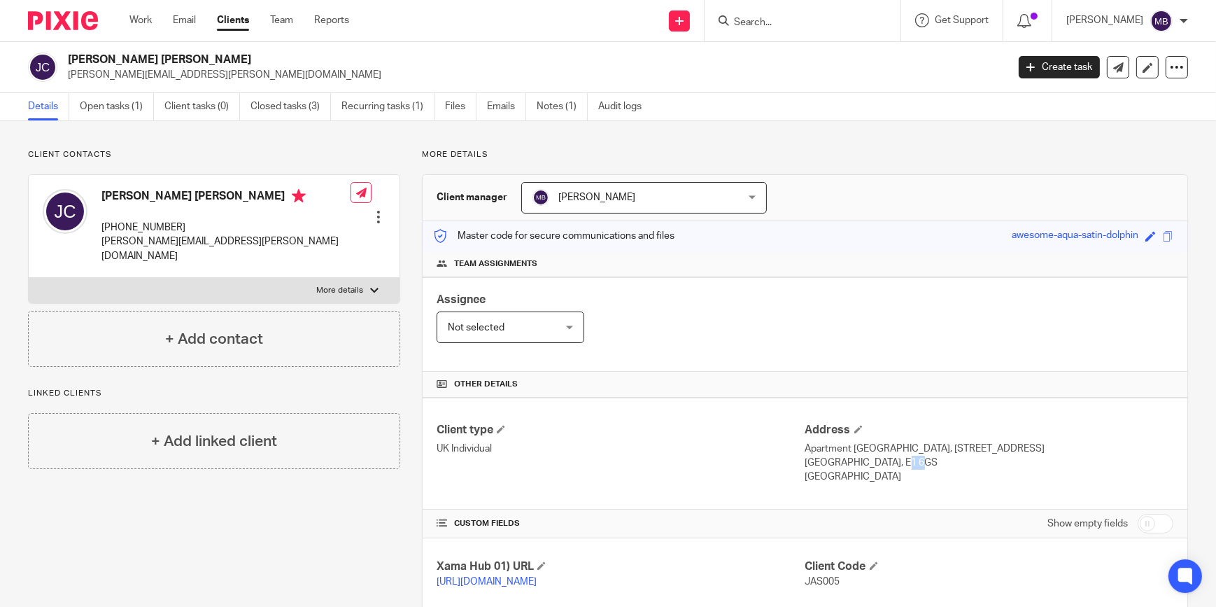
click at [855, 463] on p "London, E1 6GS" at bounding box center [989, 463] width 368 height 14
drag, startPoint x: 855, startPoint y: 463, endPoint x: 847, endPoint y: 483, distance: 22.0
click at [847, 481] on p "[GEOGRAPHIC_DATA]" at bounding box center [989, 477] width 368 height 14
click at [100, 65] on h2 "Jason Gordon Cadman" at bounding box center [440, 59] width 744 height 15
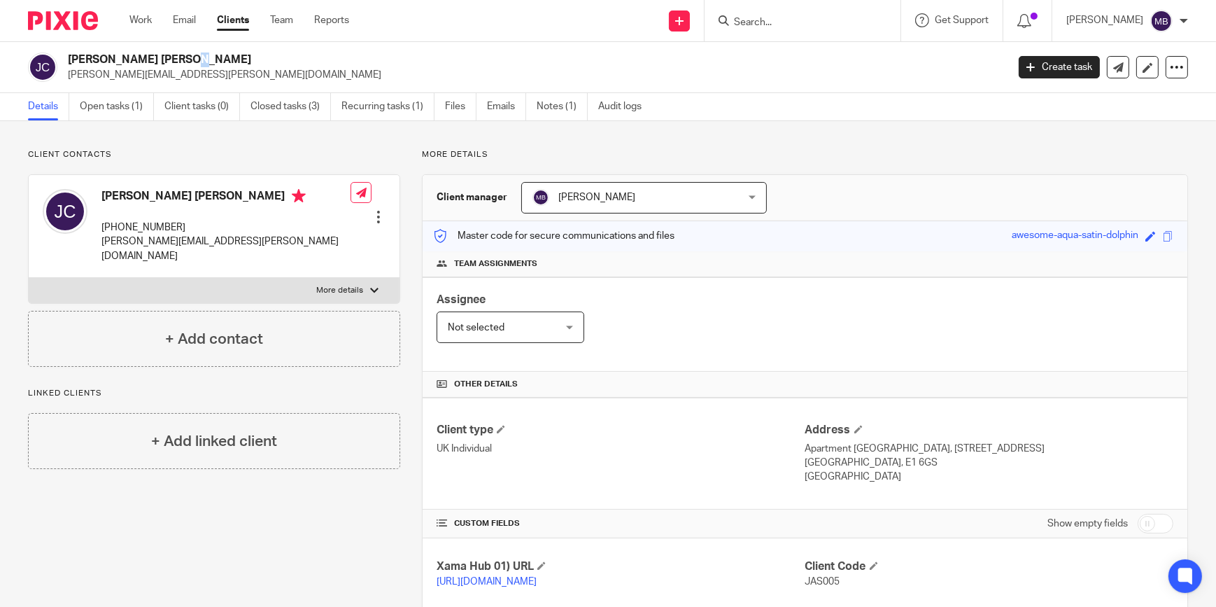
click at [100, 65] on h2 "Jason Gordon Cadman" at bounding box center [440, 59] width 744 height 15
drag, startPoint x: 100, startPoint y: 65, endPoint x: 237, endPoint y: 76, distance: 136.9
click at [236, 76] on p "cadman.jason@gmail.com" at bounding box center [533, 75] width 930 height 14
drag, startPoint x: 213, startPoint y: 69, endPoint x: 89, endPoint y: 62, distance: 124.1
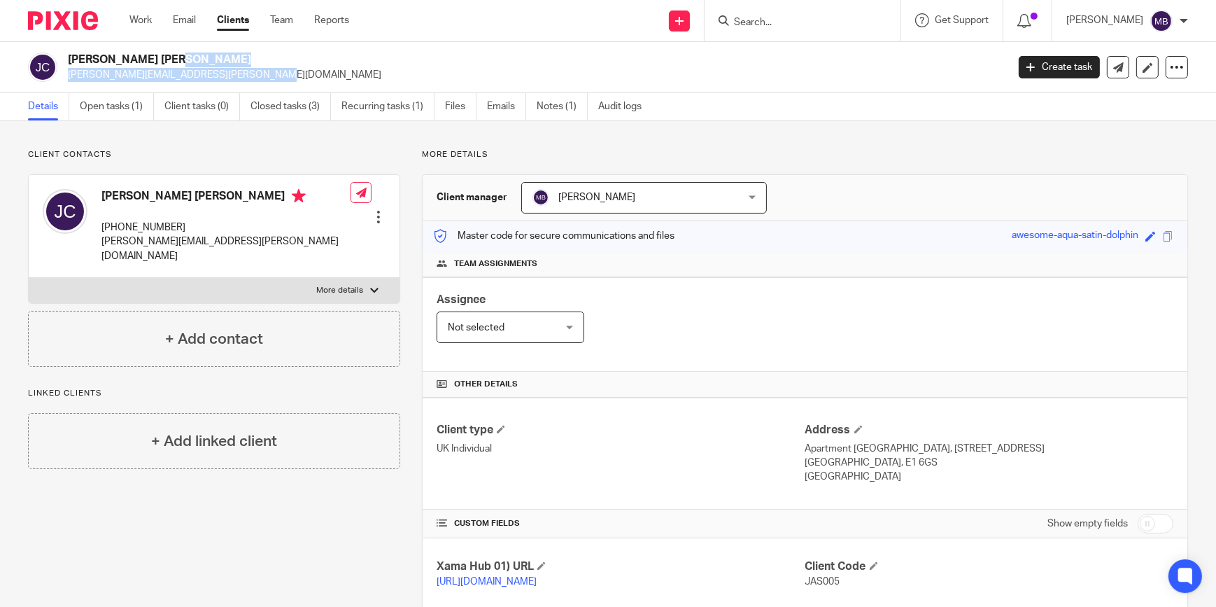
click at [89, 62] on div "Jason Gordon Cadman cadman.jason@gmail.com" at bounding box center [533, 66] width 930 height 29
click at [90, 63] on h2 "Jason Gordon Cadman" at bounding box center [440, 59] width 744 height 15
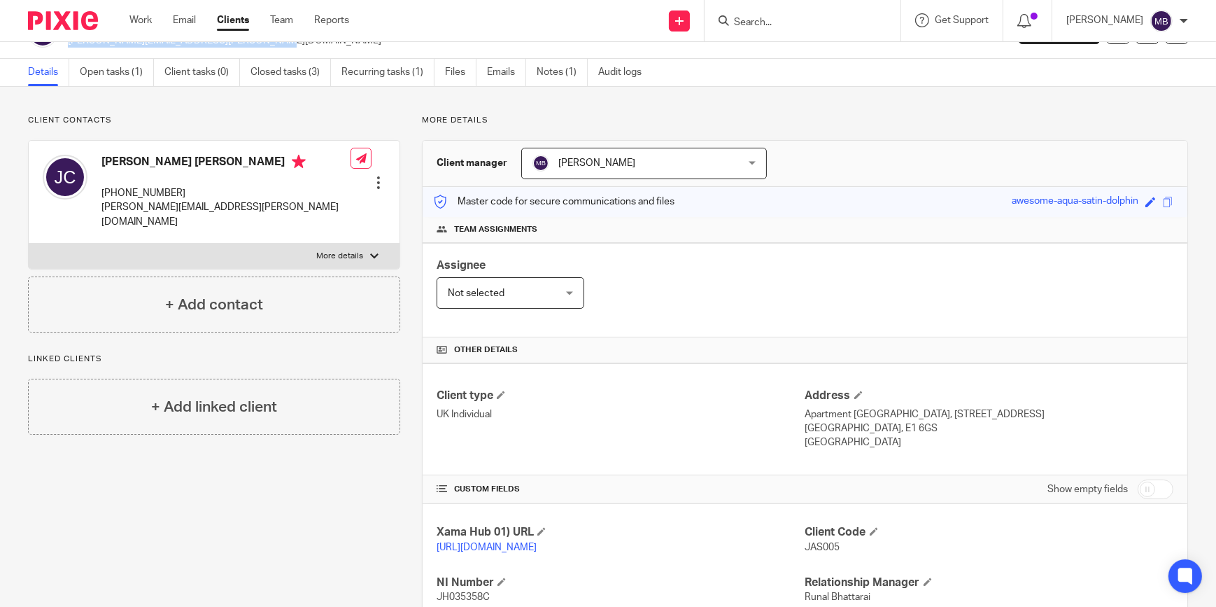
scroll to position [63, 0]
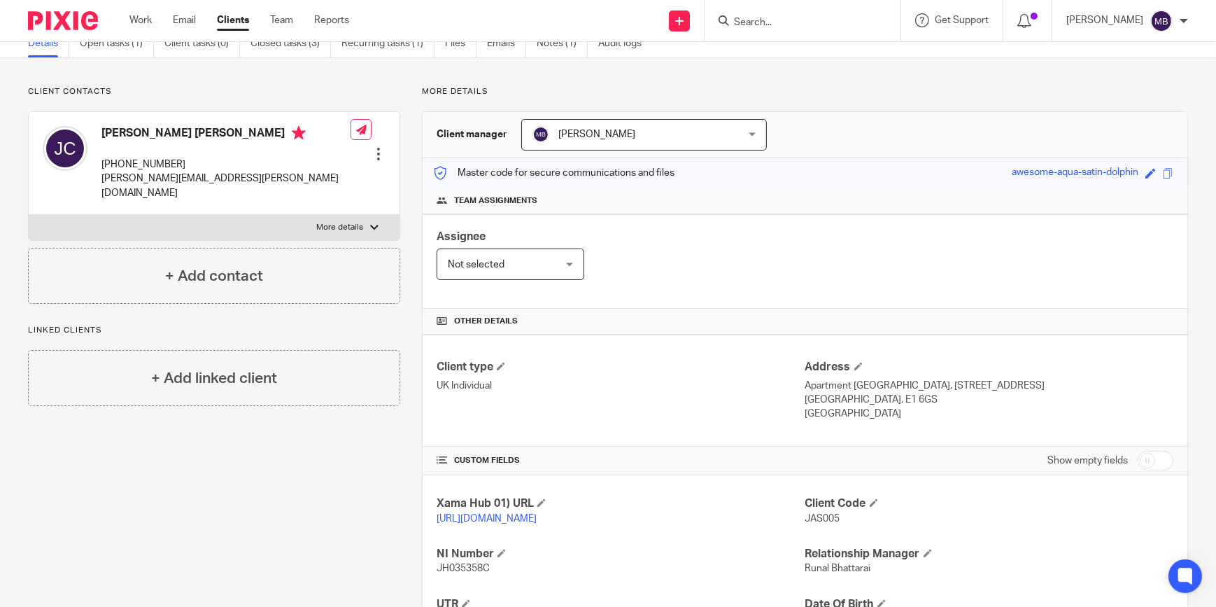
click at [791, 27] on input "Search" at bounding box center [796, 23] width 126 height 13
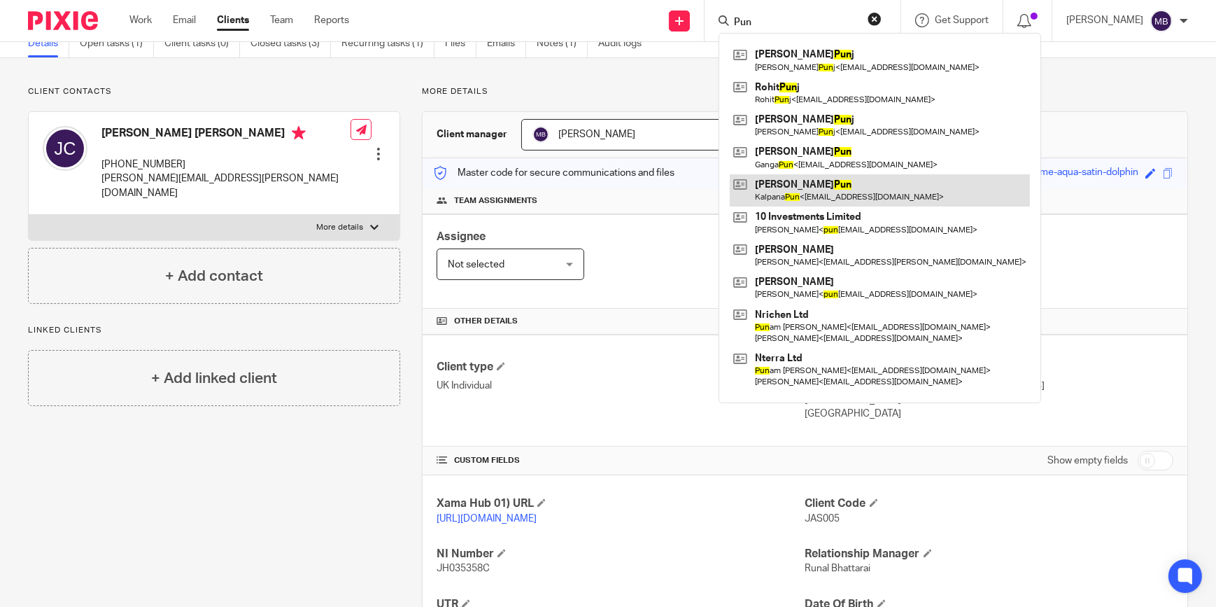
type input "Pun"
click at [851, 202] on link at bounding box center [880, 190] width 300 height 32
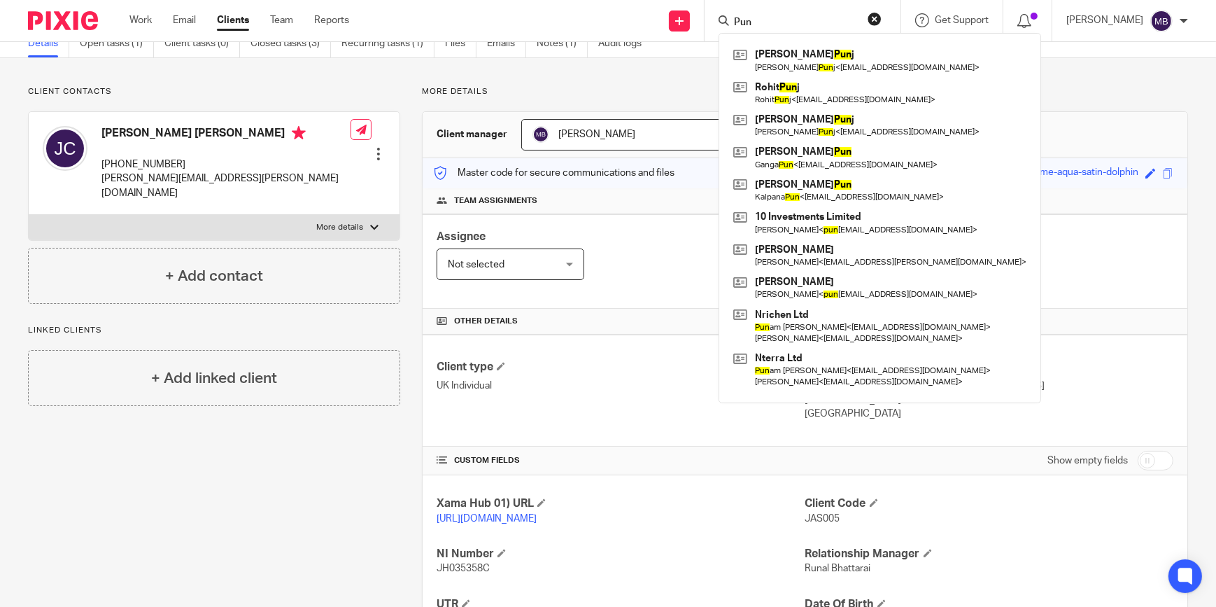
click at [239, 181] on p "cadman.jason@gmail.com" at bounding box center [225, 185] width 249 height 29
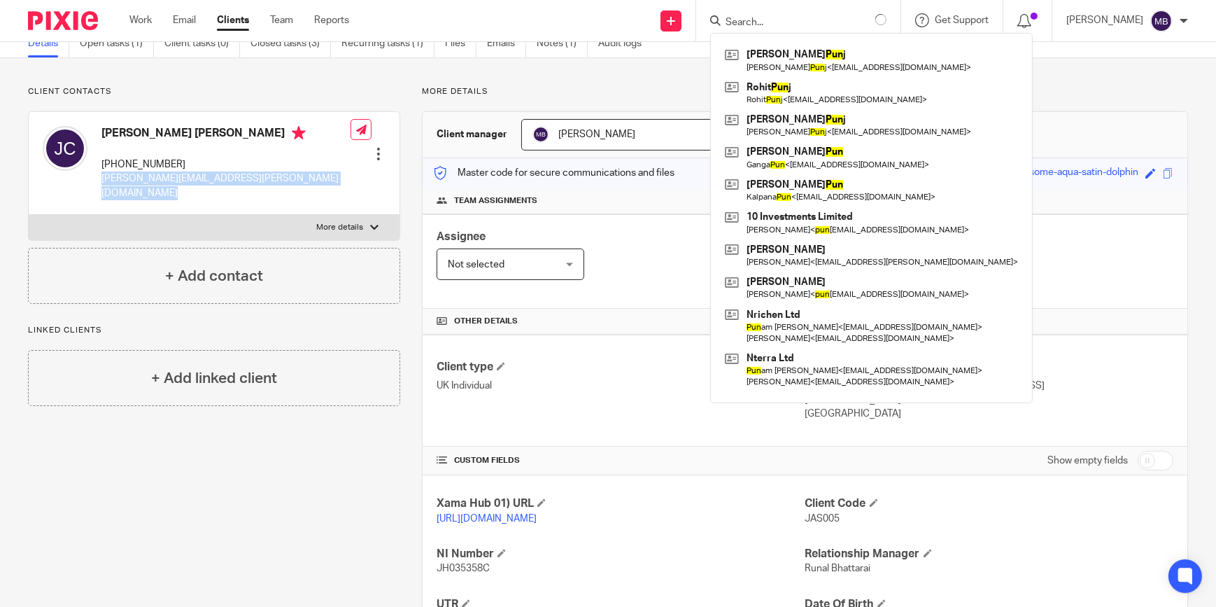
drag, startPoint x: 239, startPoint y: 181, endPoint x: 105, endPoint y: 185, distance: 133.7
click at [105, 185] on p "cadman.jason@gmail.com" at bounding box center [225, 185] width 249 height 29
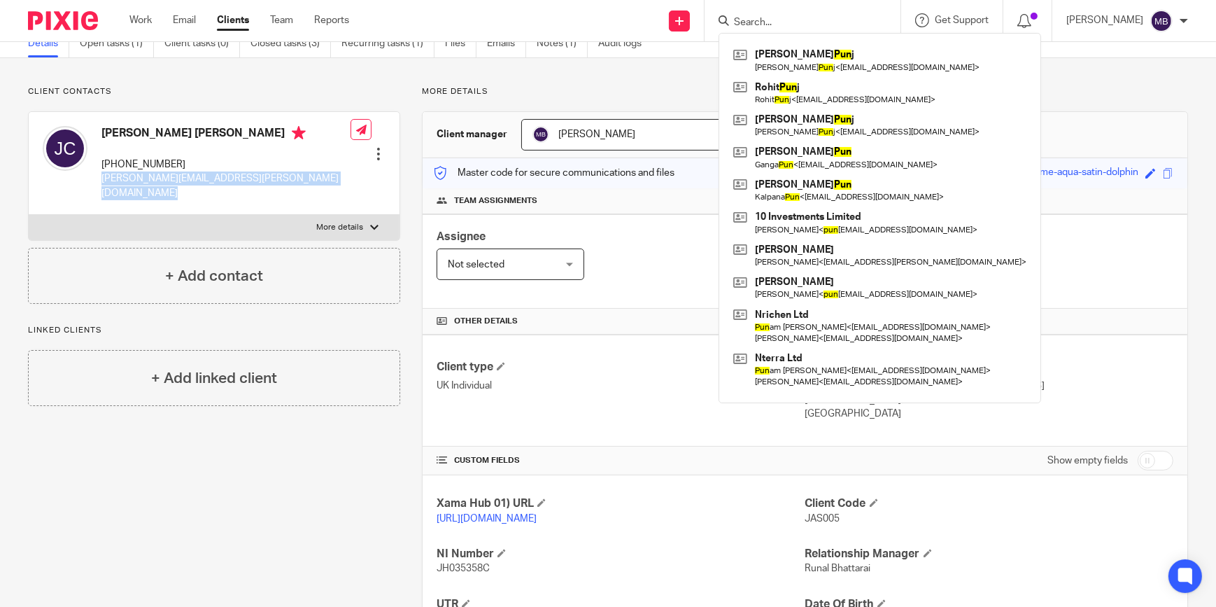
copy div "cadman.jason@gmail.com"
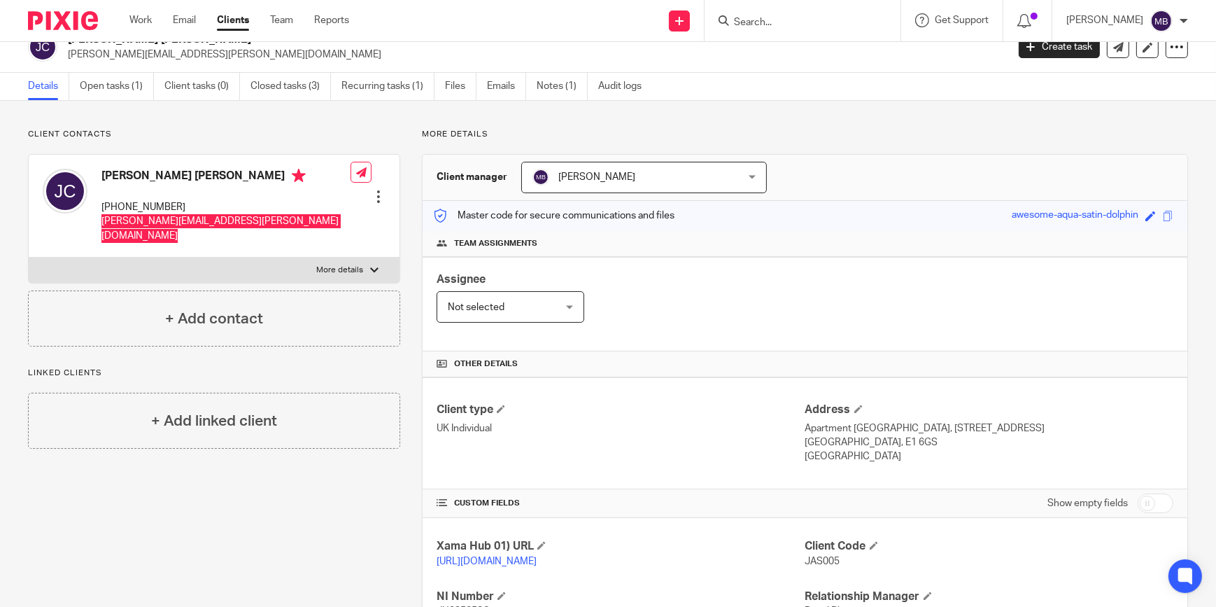
scroll to position [0, 0]
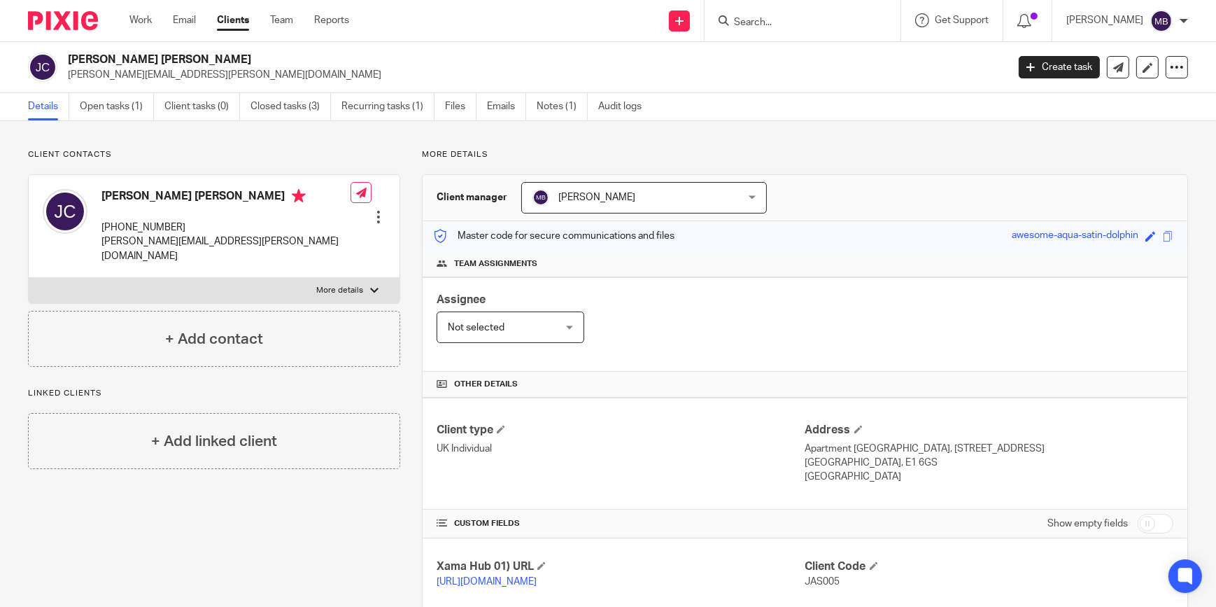
click at [825, 24] on input "Search" at bounding box center [796, 23] width 126 height 13
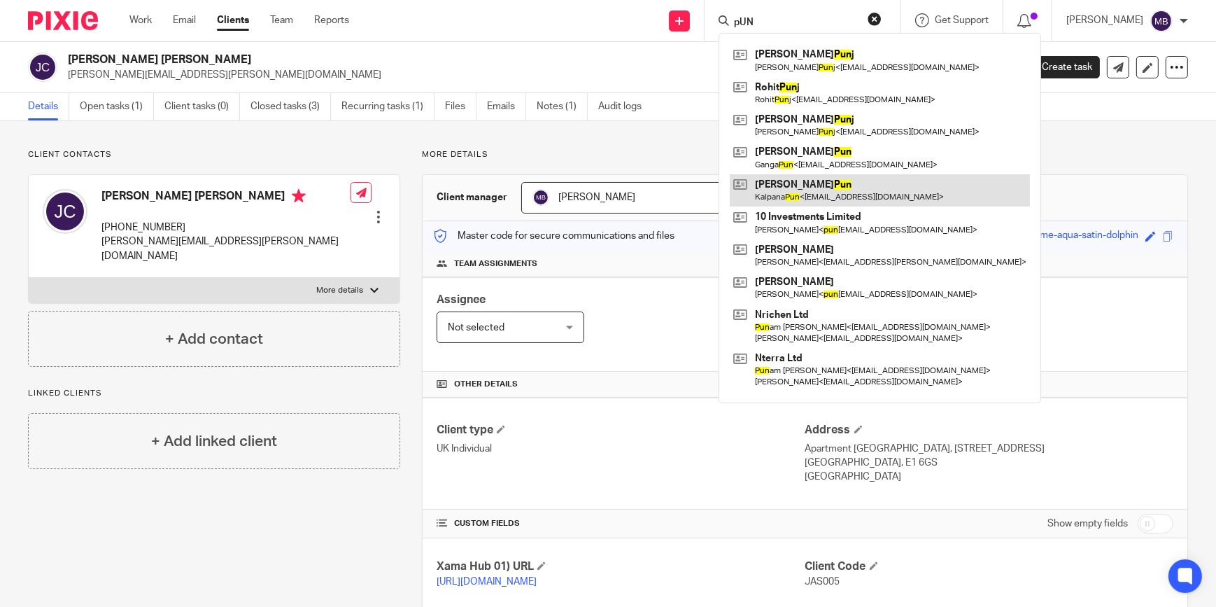
type input "pUN"
click at [834, 196] on link at bounding box center [880, 190] width 300 height 32
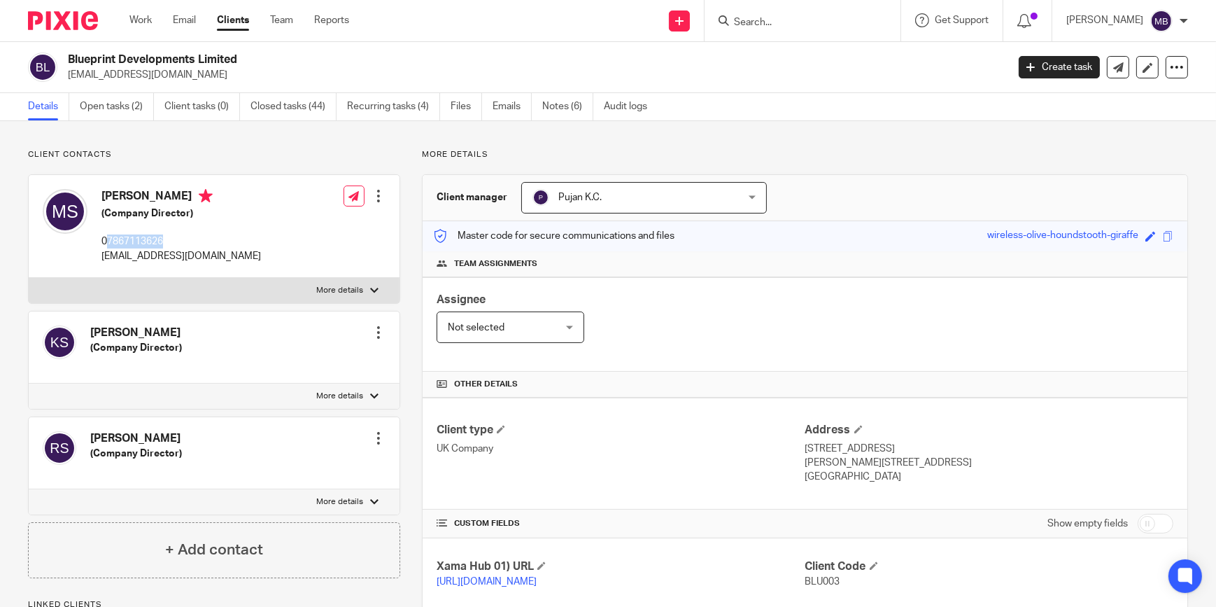
drag, startPoint x: 190, startPoint y: 246, endPoint x: 107, endPoint y: 243, distance: 82.6
click at [107, 243] on p "07867113626" at bounding box center [181, 241] width 160 height 14
copy p "7867113626"
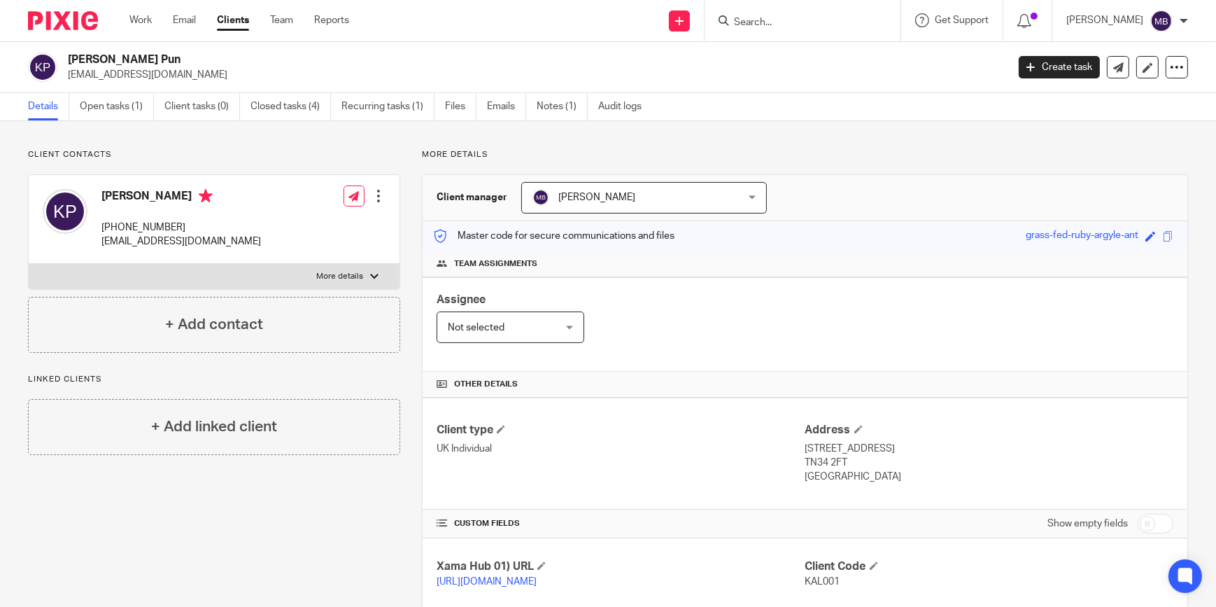
click at [803, 24] on input "Search" at bounding box center [796, 23] width 126 height 13
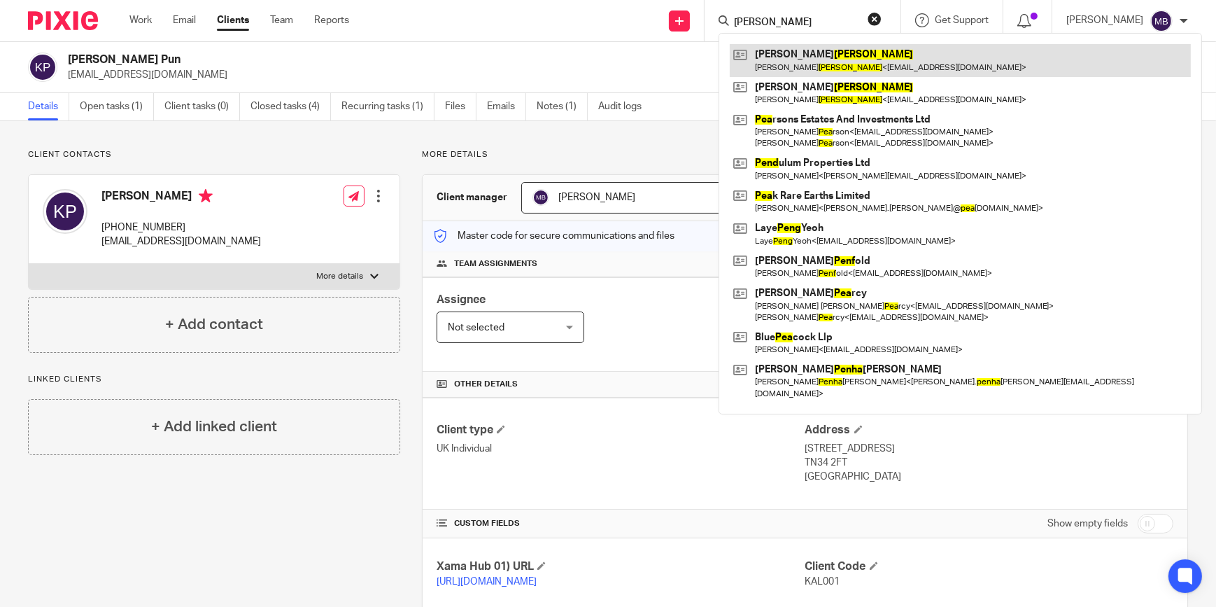
type input "[PERSON_NAME]"
click at [845, 70] on link at bounding box center [960, 60] width 461 height 32
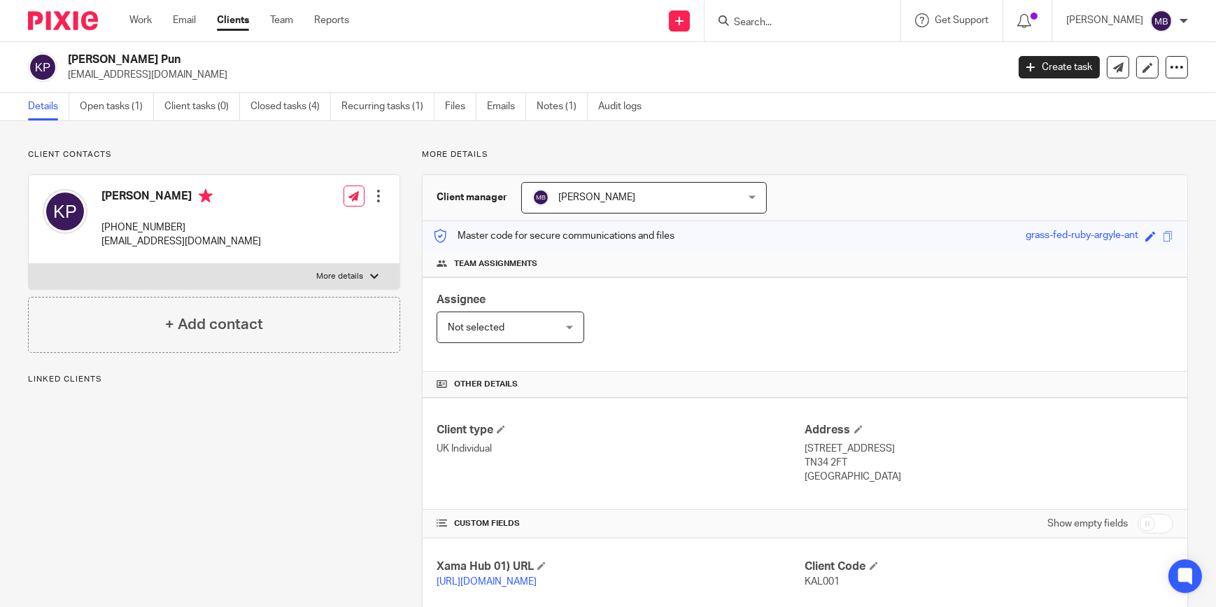
scroll to position [127, 0]
